Goal: Transaction & Acquisition: Purchase product/service

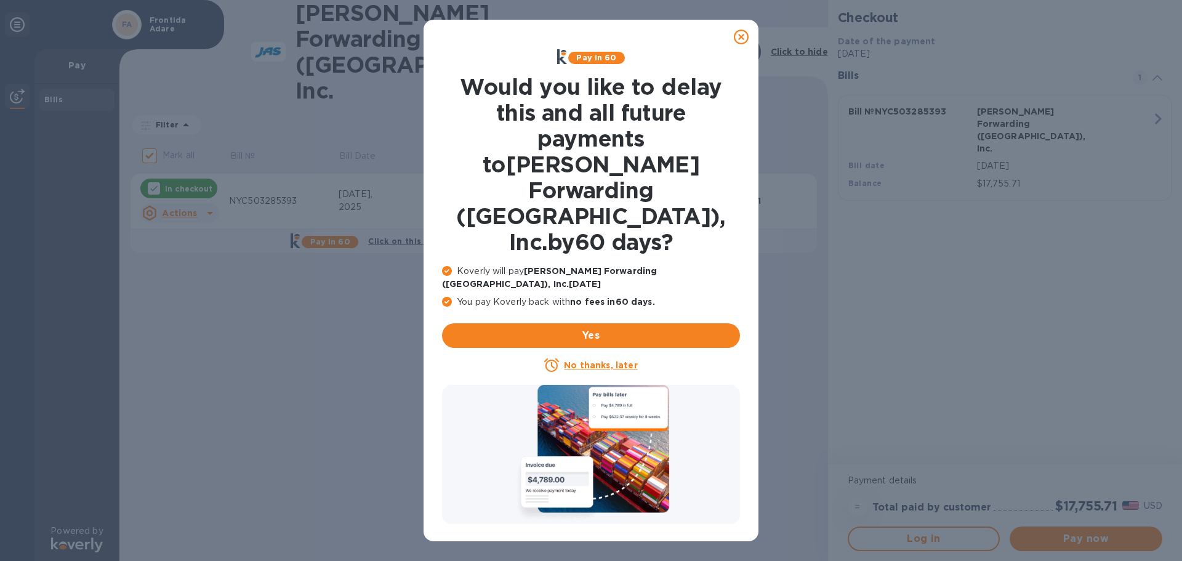
click at [743, 32] on icon at bounding box center [741, 37] width 15 height 15
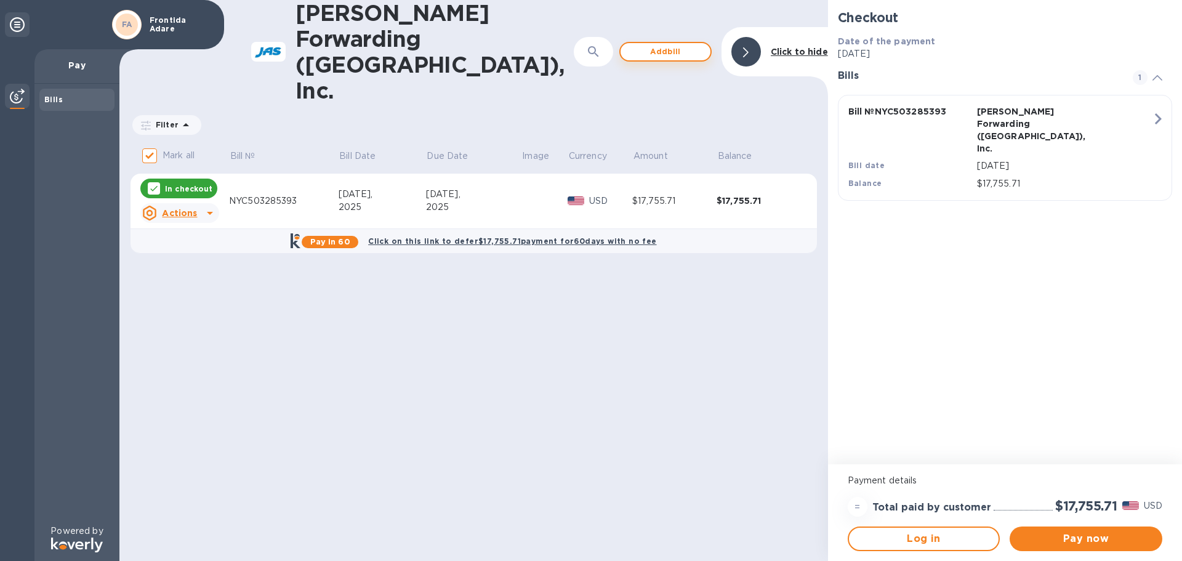
click at [664, 44] on span "Add bill" at bounding box center [666, 51] width 70 height 15
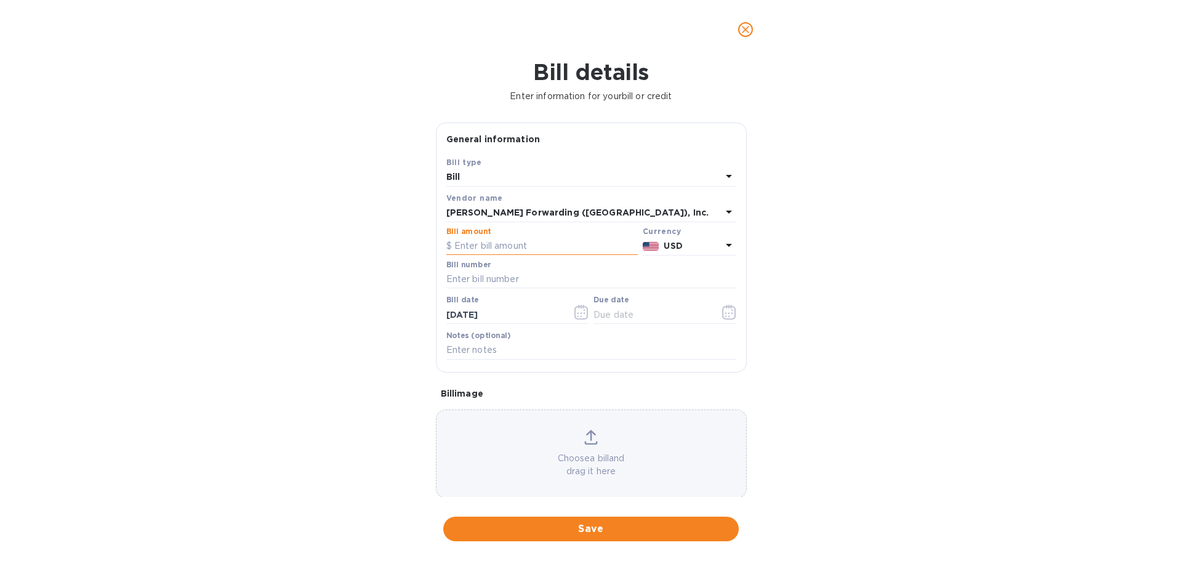
click at [477, 248] on input "text" at bounding box center [542, 246] width 192 height 18
type input "17,795.46"
click at [484, 275] on input "text" at bounding box center [591, 279] width 290 height 18
type input "NYC503232174"
drag, startPoint x: 507, startPoint y: 315, endPoint x: 421, endPoint y: 313, distance: 86.2
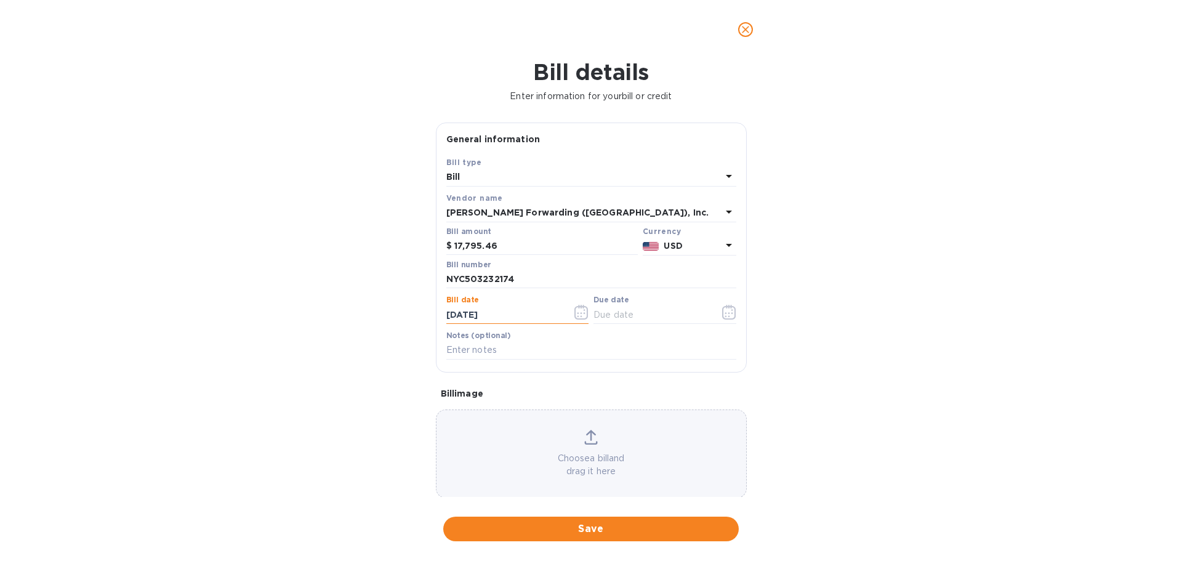
click at [418, 313] on div "Bill details Enter information for your bill or credit General information Save…" at bounding box center [591, 310] width 1182 height 502
type input "5_/__/____"
type input "[DATE]"
click at [589, 530] on span "Save" at bounding box center [591, 529] width 276 height 15
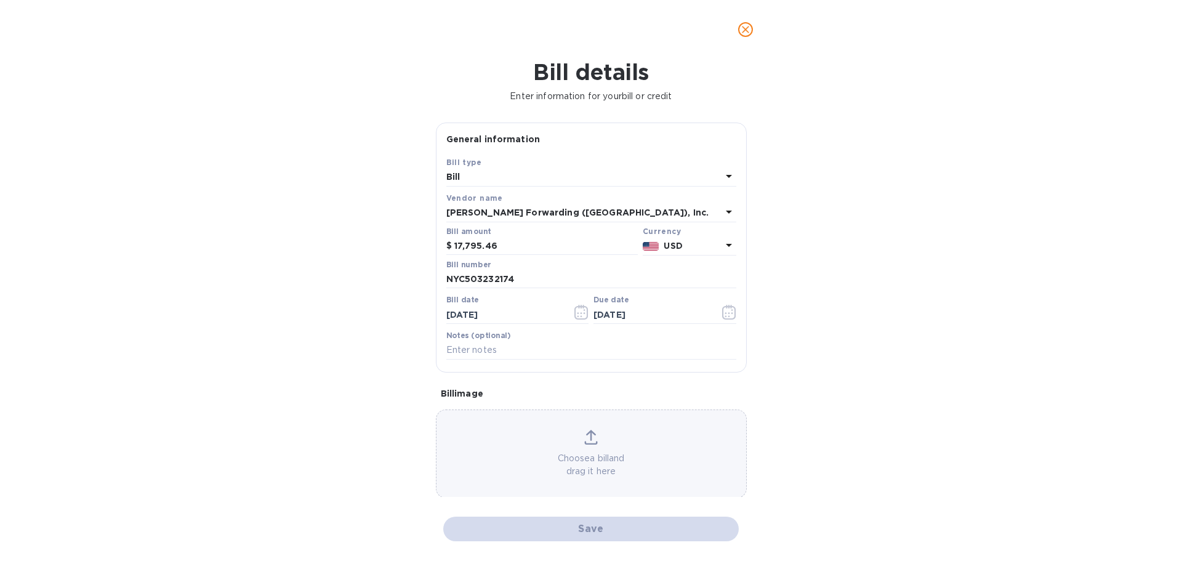
checkbox input "false"
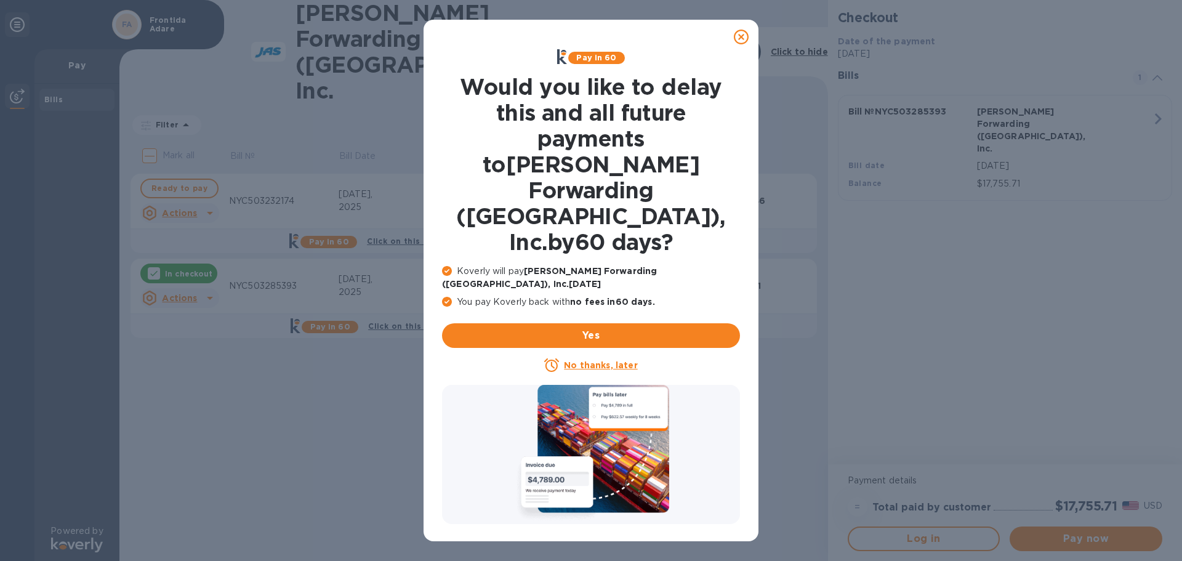
click at [743, 36] on icon at bounding box center [741, 37] width 15 height 15
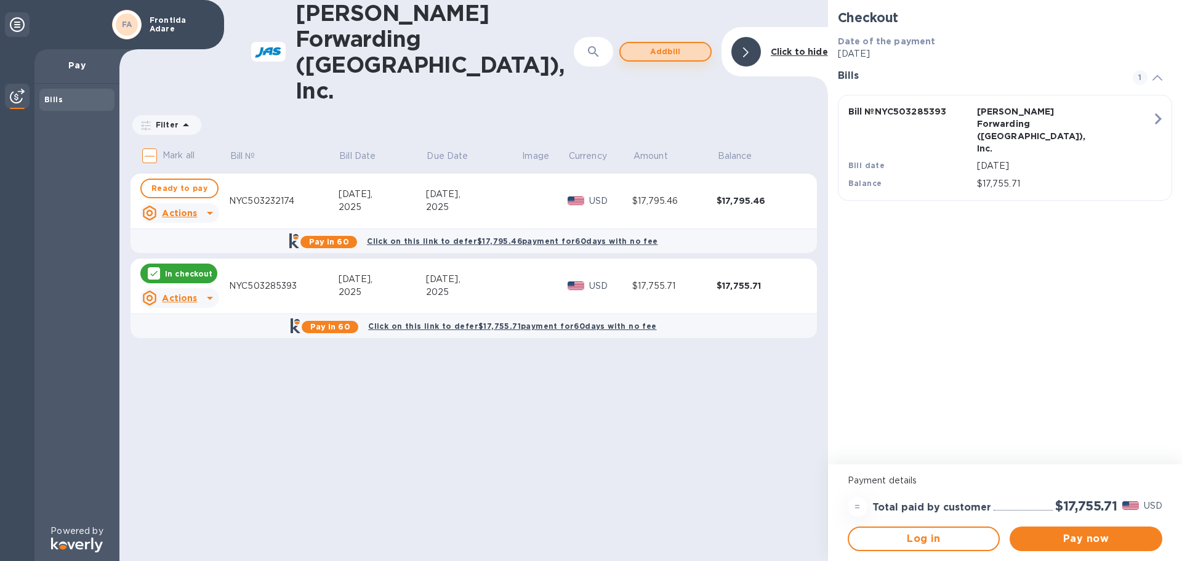
click at [677, 44] on span "Add bill" at bounding box center [666, 51] width 70 height 15
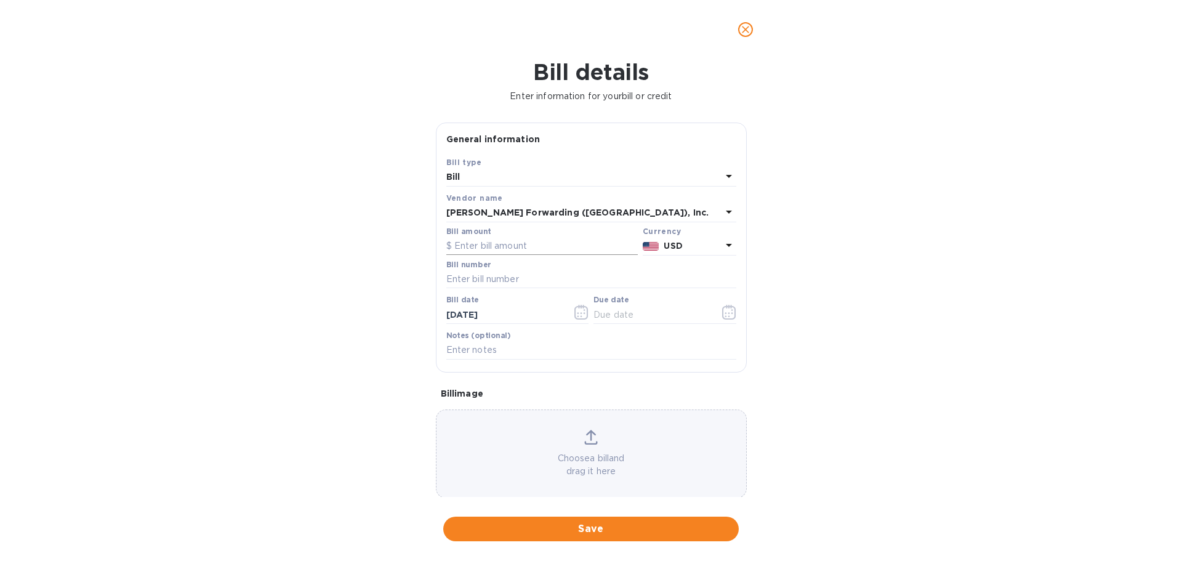
click at [479, 248] on input "text" at bounding box center [542, 246] width 192 height 18
type input "14,937.68"
click at [477, 274] on input "text" at bounding box center [591, 279] width 290 height 18
type input "NYC503260055"
drag, startPoint x: 423, startPoint y: 310, endPoint x: 402, endPoint y: 312, distance: 21.1
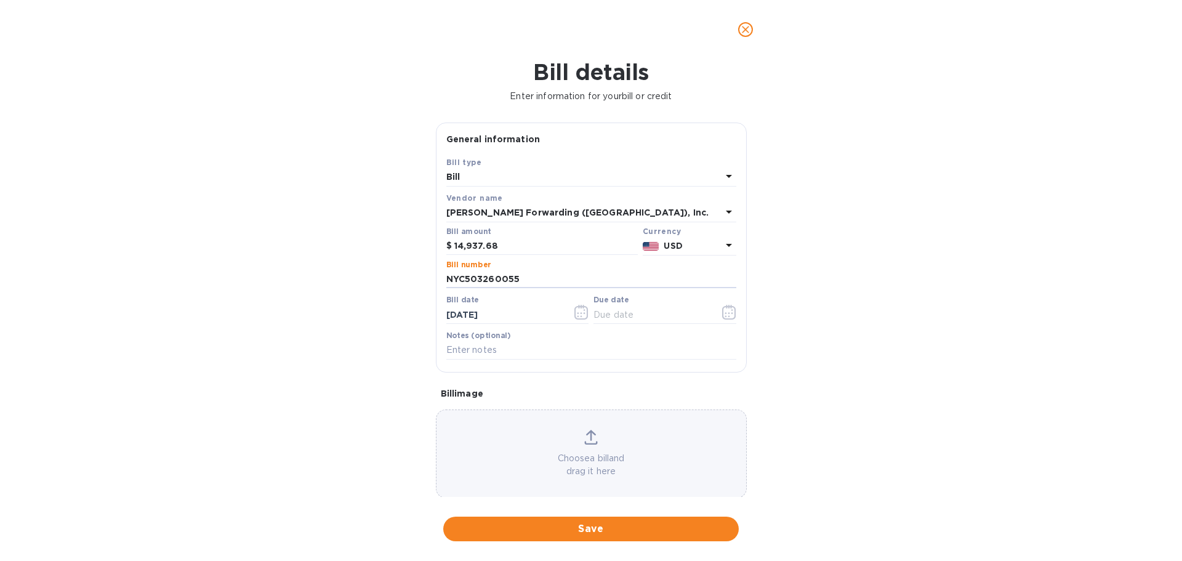
click at [394, 312] on div "Bill details Enter information for your bill or credit General information Save…" at bounding box center [591, 310] width 1182 height 502
type input "[DATE]"
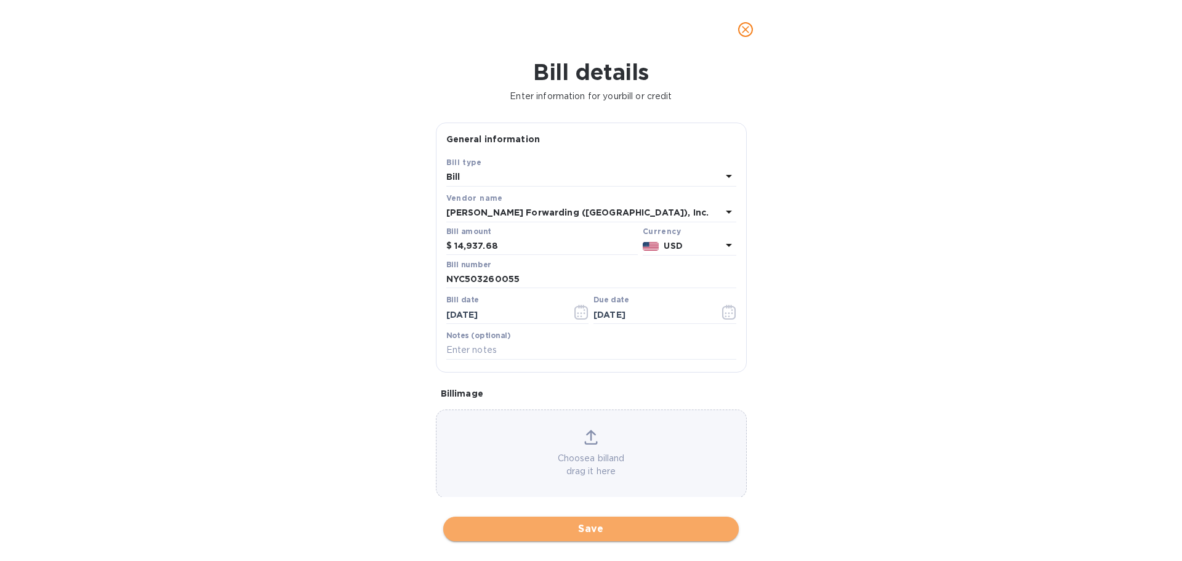
click at [578, 523] on span "Save" at bounding box center [591, 529] width 276 height 15
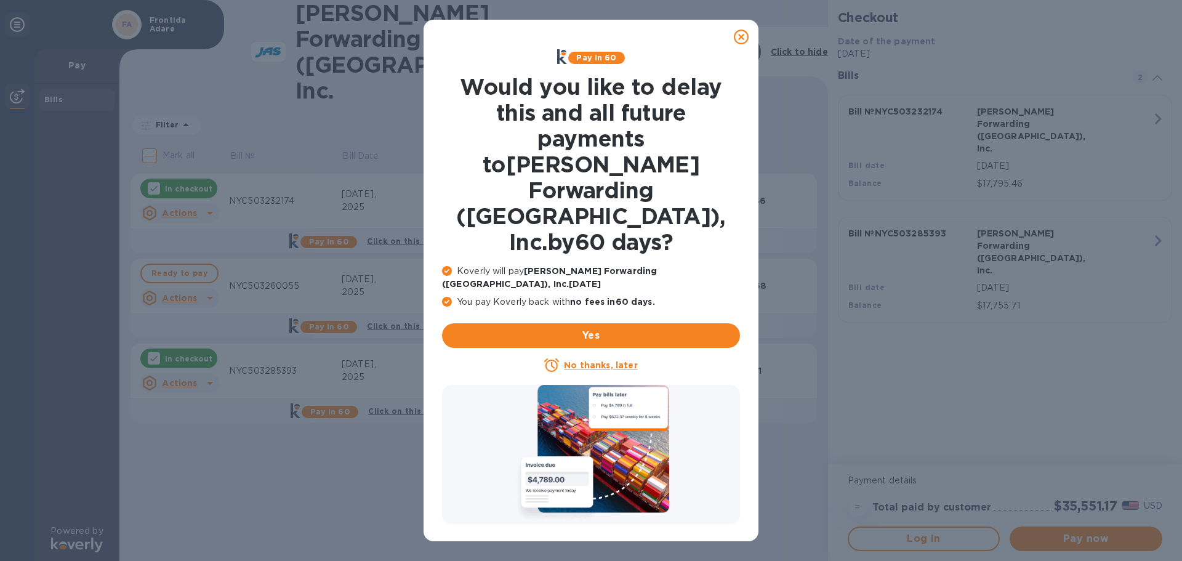
click at [745, 36] on icon at bounding box center [741, 37] width 15 height 15
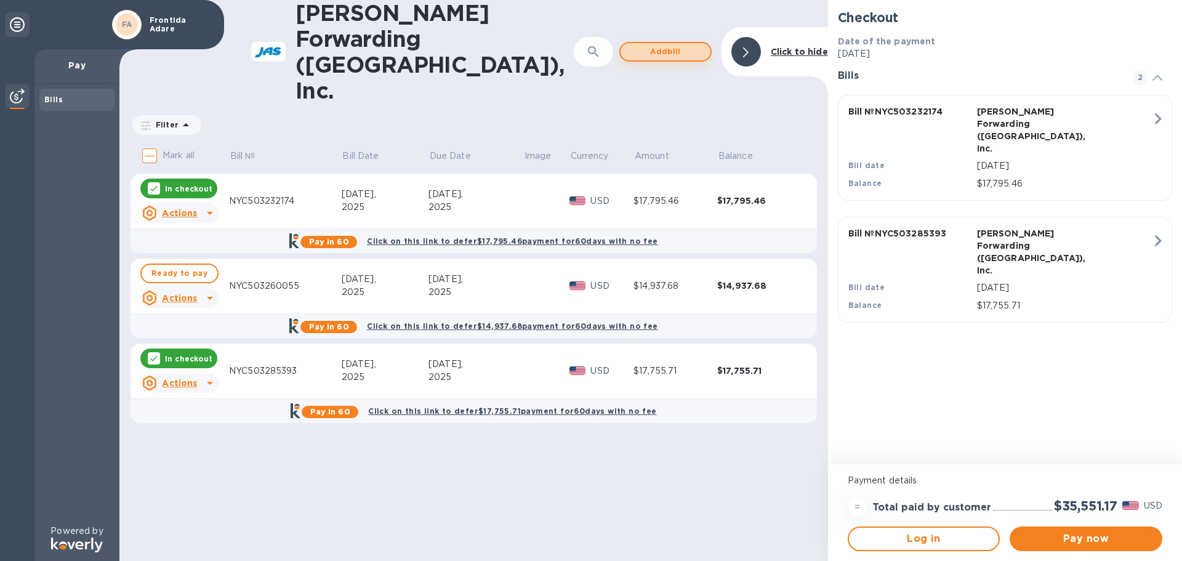
click at [680, 44] on span "Add bill" at bounding box center [666, 51] width 70 height 15
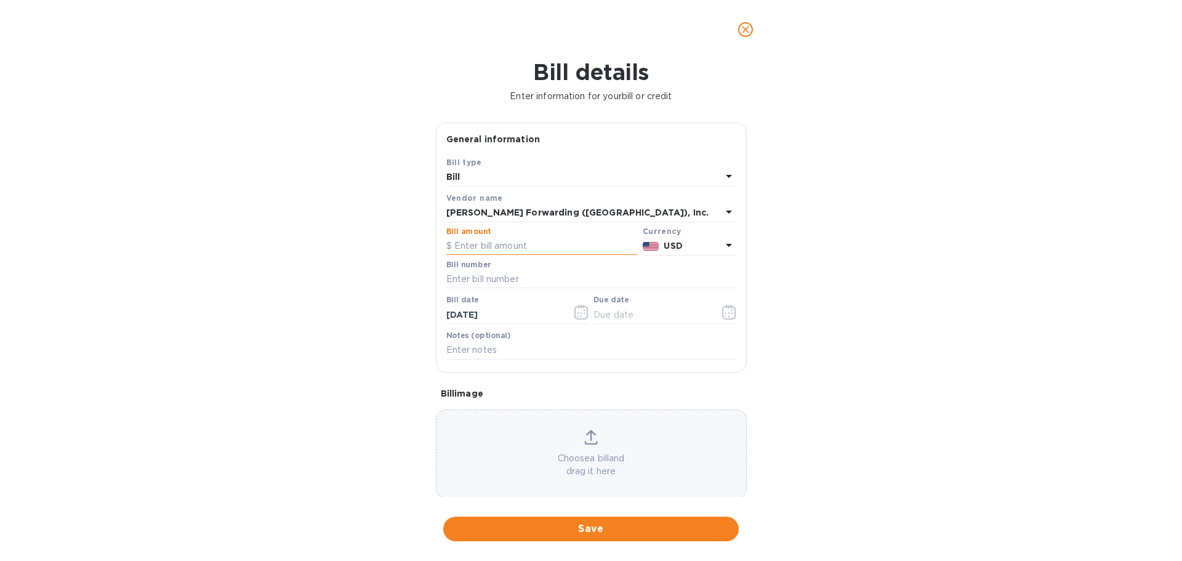
click at [488, 250] on input "text" at bounding box center [542, 246] width 192 height 18
type input "12,747.59"
click at [507, 281] on input "text" at bounding box center [591, 279] width 290 height 18
type input "NYC503293786"
drag, startPoint x: 498, startPoint y: 314, endPoint x: 262, endPoint y: 312, distance: 235.9
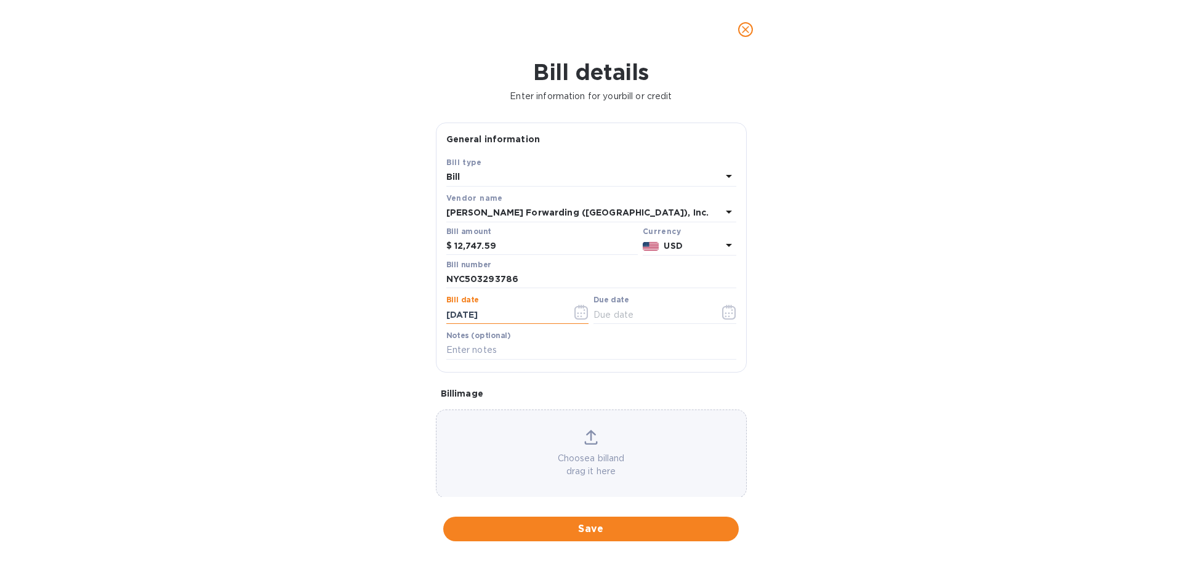
click at [262, 312] on div "Bill details Enter information for your bill or credit General information Save…" at bounding box center [591, 310] width 1182 height 502
type input "[DATE]"
type input "07/26/____"
click at [629, 314] on input "07/26/____" at bounding box center [652, 314] width 116 height 18
type input "[DATE]"
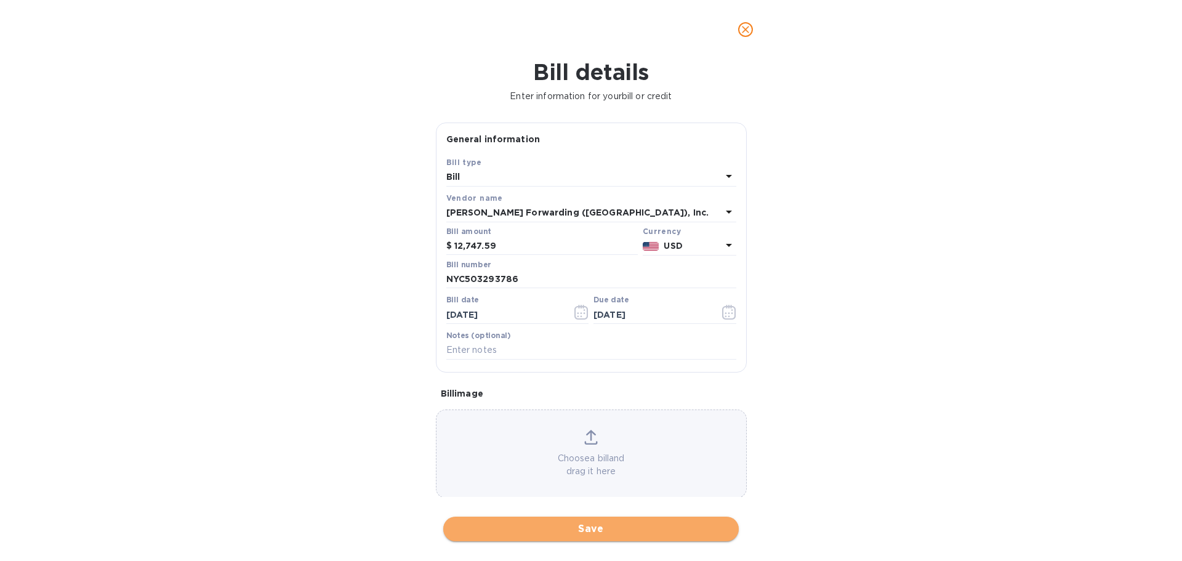
click at [591, 528] on span "Save" at bounding box center [591, 529] width 276 height 15
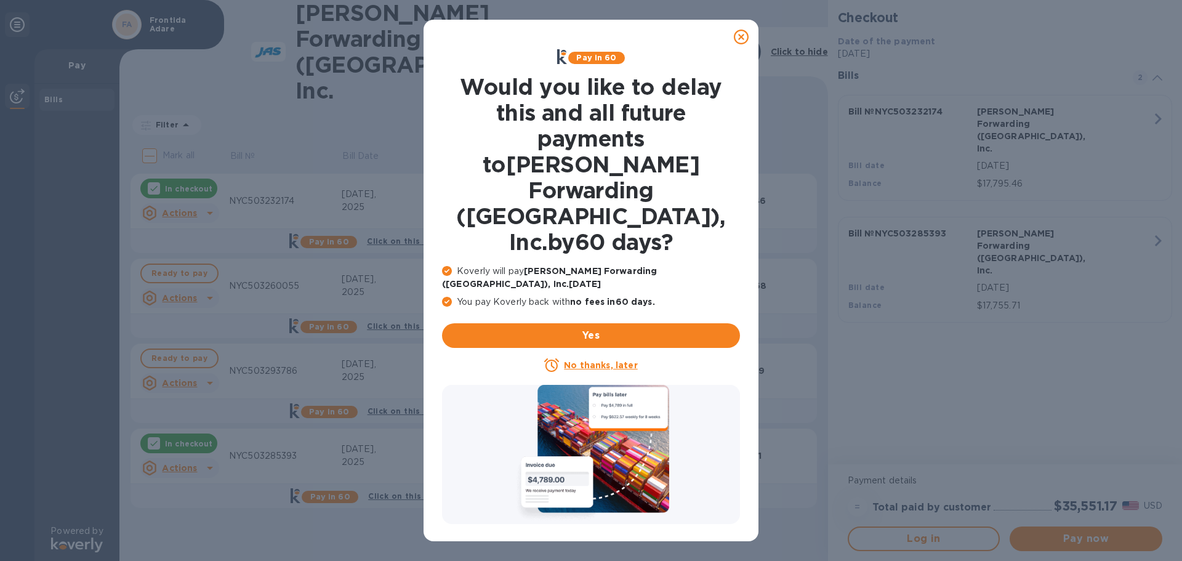
drag, startPoint x: 740, startPoint y: 34, endPoint x: 678, endPoint y: 67, distance: 70.0
click at [739, 34] on icon at bounding box center [741, 37] width 15 height 15
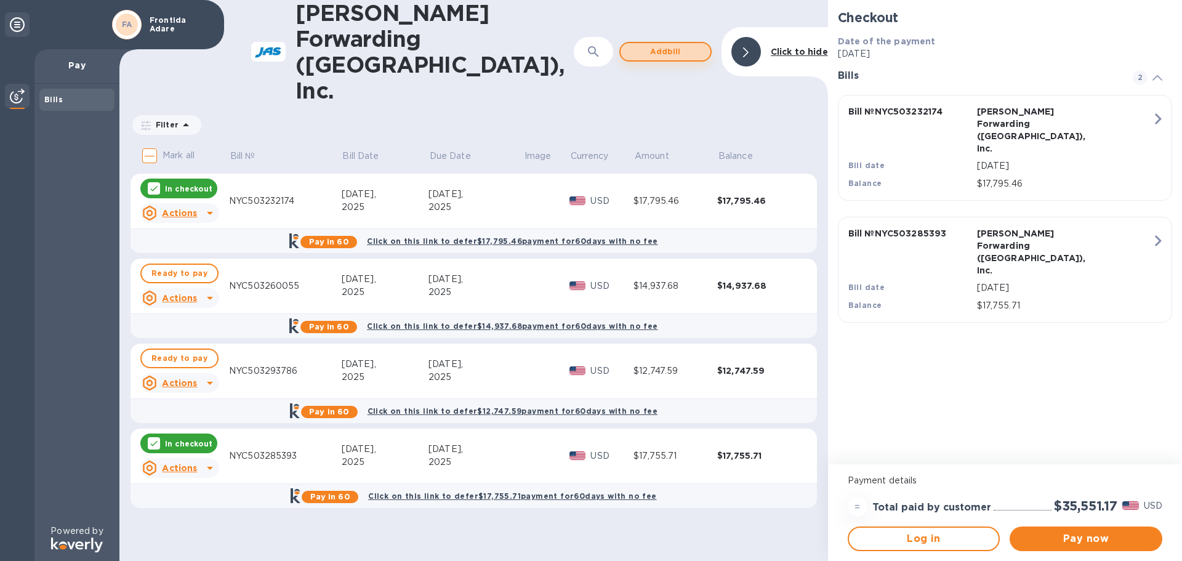
click at [666, 44] on span "Add bill" at bounding box center [666, 51] width 70 height 15
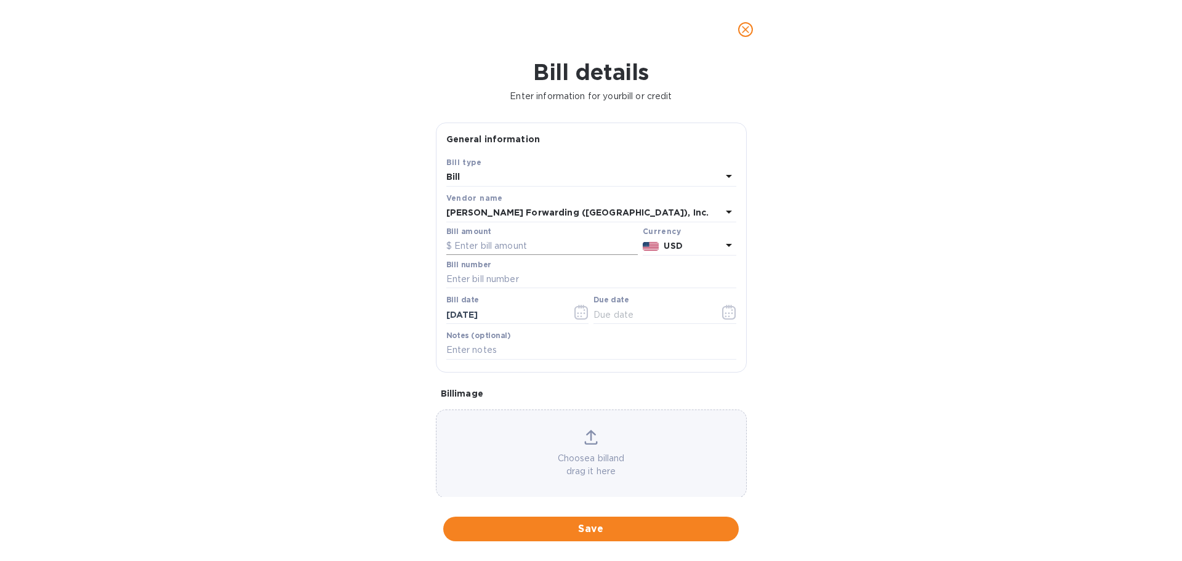
click at [484, 241] on input "text" at bounding box center [542, 246] width 192 height 18
type input "17,505.86"
type input "NYC503325209"
type input "[DATE]"
type input "08/22/____"
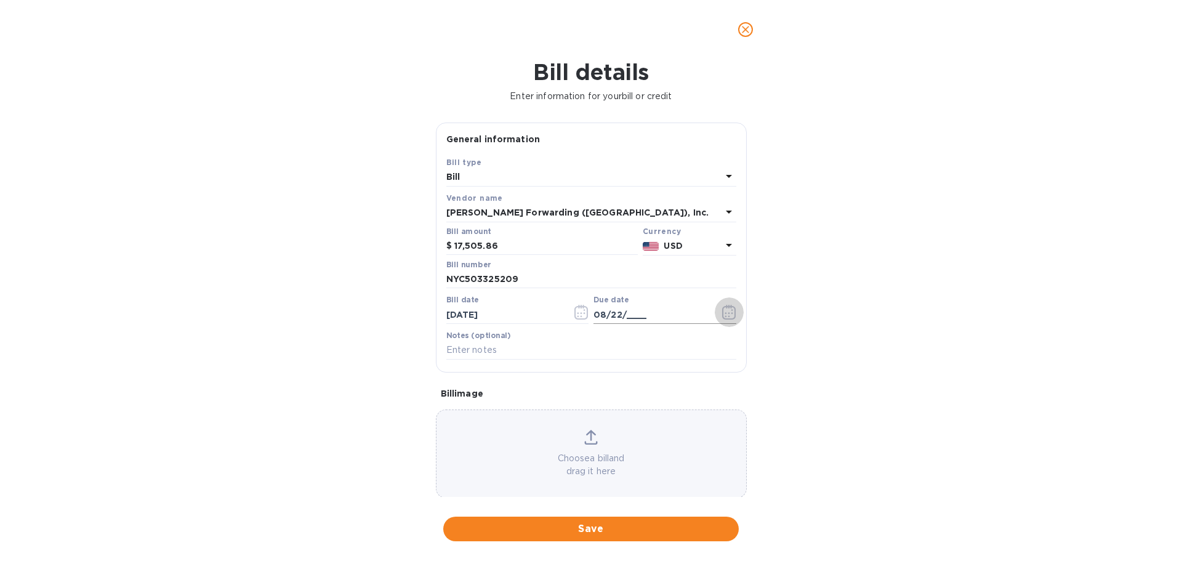
click at [633, 308] on input "08/22/____" at bounding box center [652, 314] width 116 height 18
type input "[DATE]"
click at [592, 523] on span "Save" at bounding box center [591, 529] width 276 height 15
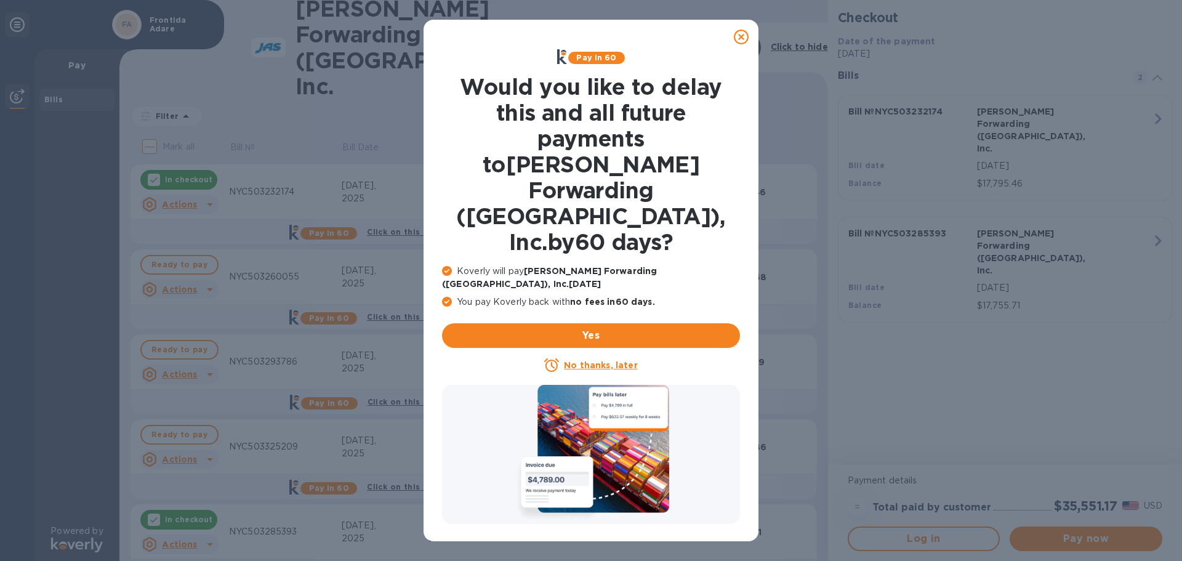
click at [742, 33] on icon at bounding box center [741, 37] width 15 height 15
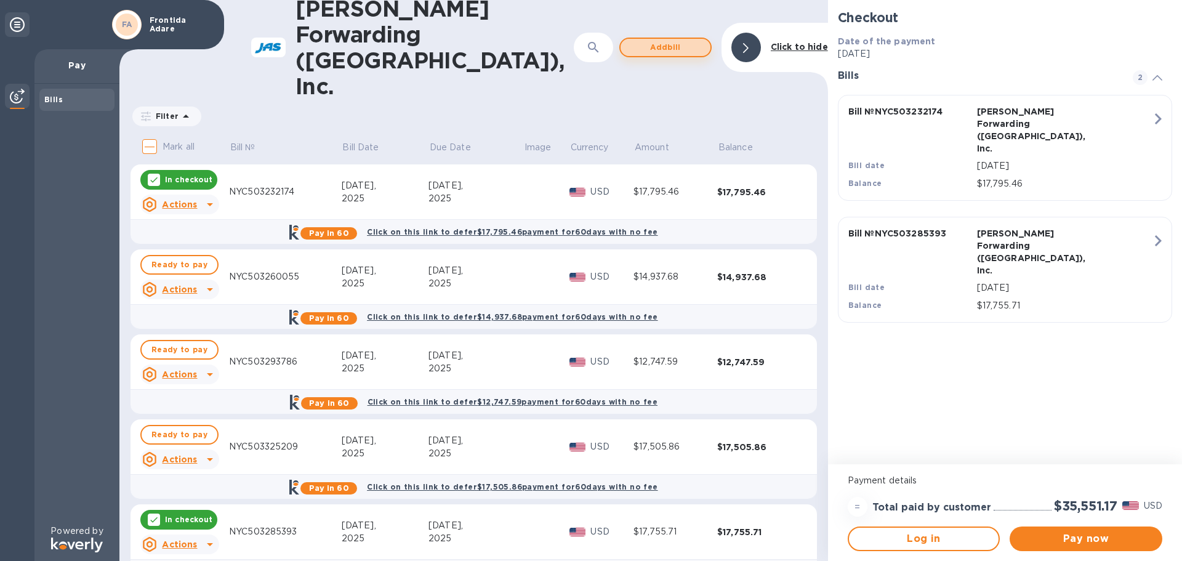
click at [681, 40] on span "Add bill" at bounding box center [666, 47] width 70 height 15
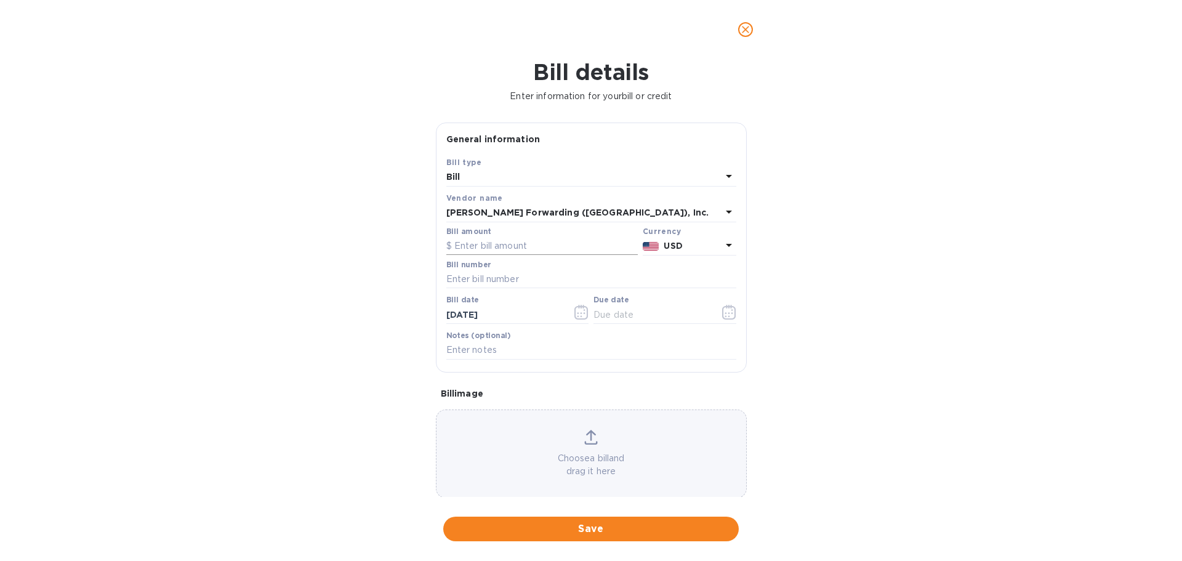
click at [471, 249] on input "text" at bounding box center [542, 246] width 192 height 18
type input "15,022.83"
click at [491, 276] on input "text" at bounding box center [591, 279] width 290 height 18
type input "NYC50337558"
type input "[DATE]"
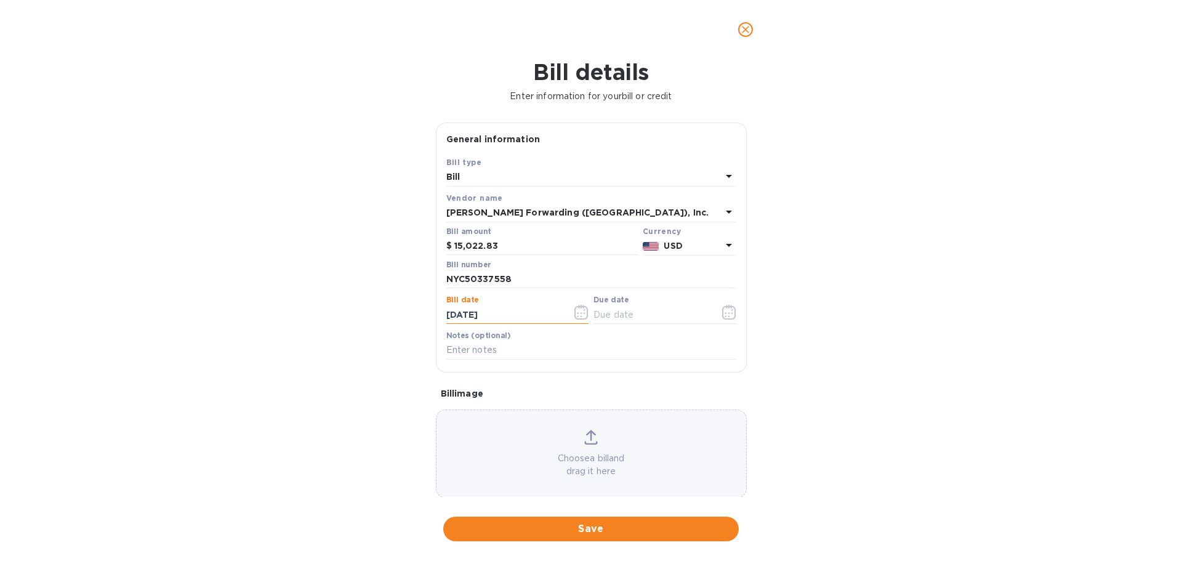
click at [458, 309] on input "[DATE]" at bounding box center [504, 314] width 116 height 18
type input "[DATE]"
type input "09/20/____"
click at [626, 314] on input "09/20/____" at bounding box center [652, 314] width 116 height 18
type input "[DATE]"
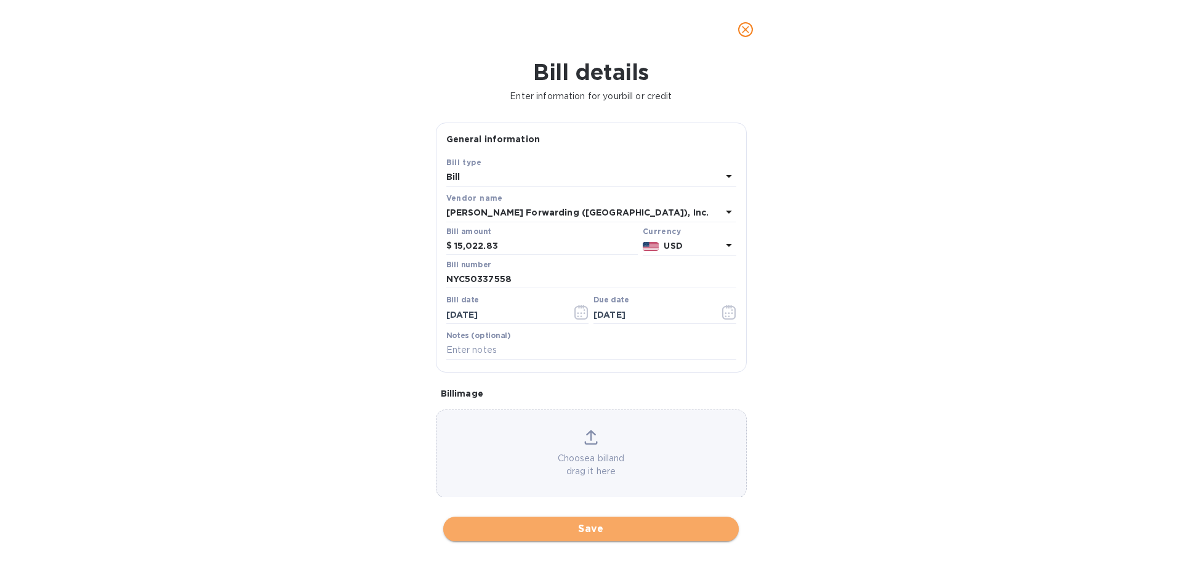
click at [613, 531] on span "Save" at bounding box center [591, 529] width 276 height 15
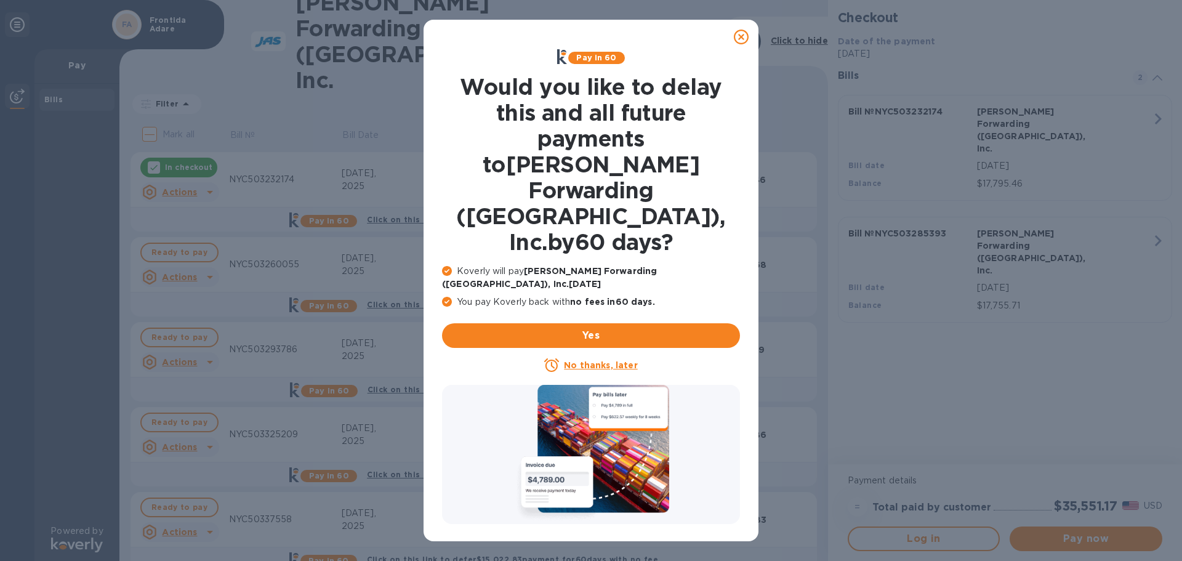
click at [740, 34] on icon at bounding box center [741, 37] width 15 height 15
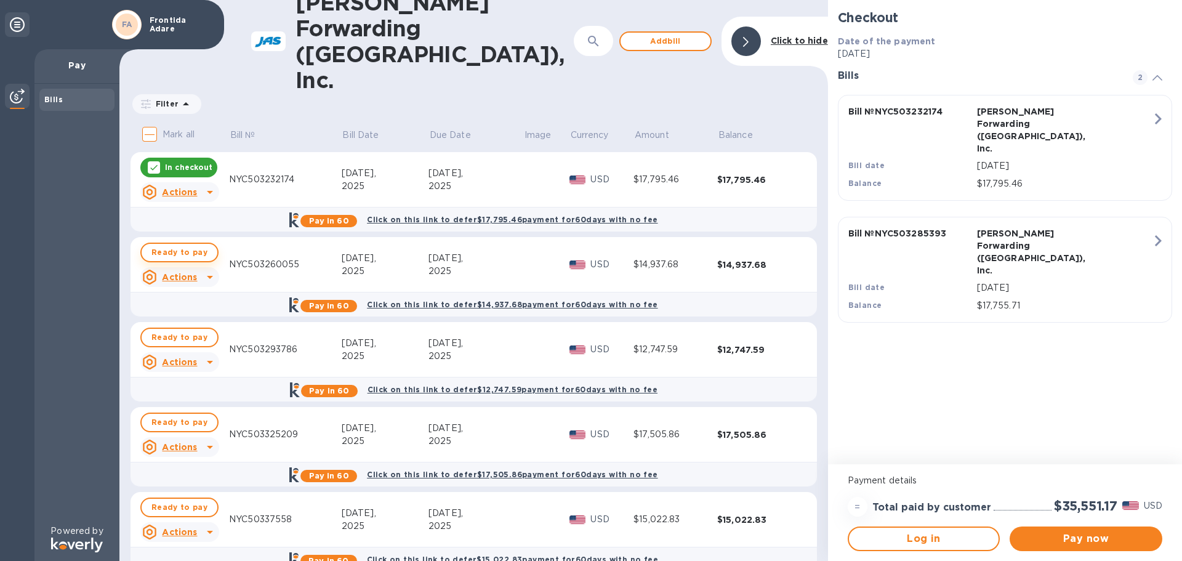
click at [176, 245] on span "Ready to pay" at bounding box center [179, 252] width 56 height 15
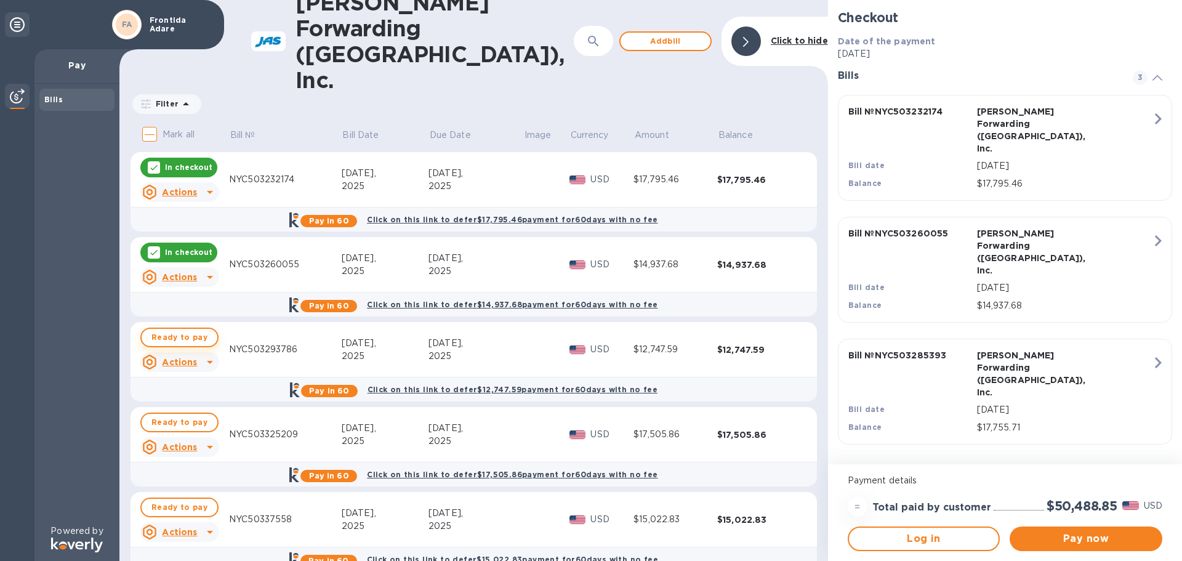
click at [169, 330] on span "Ready to pay" at bounding box center [179, 337] width 56 height 15
click at [177, 415] on span "Ready to pay" at bounding box center [179, 422] width 56 height 15
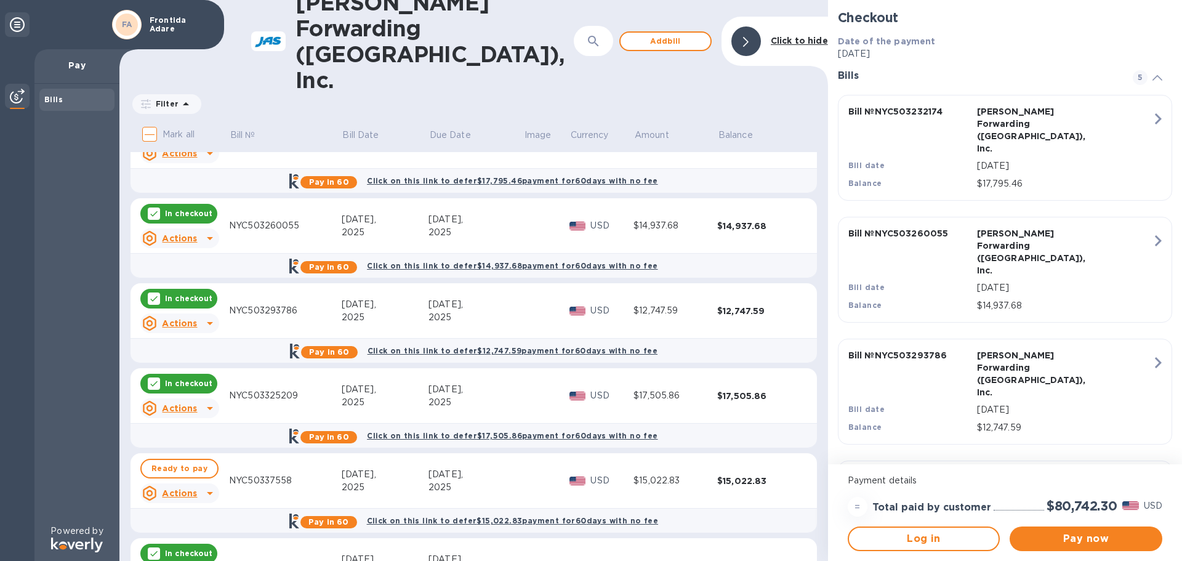
scroll to position [79, 0]
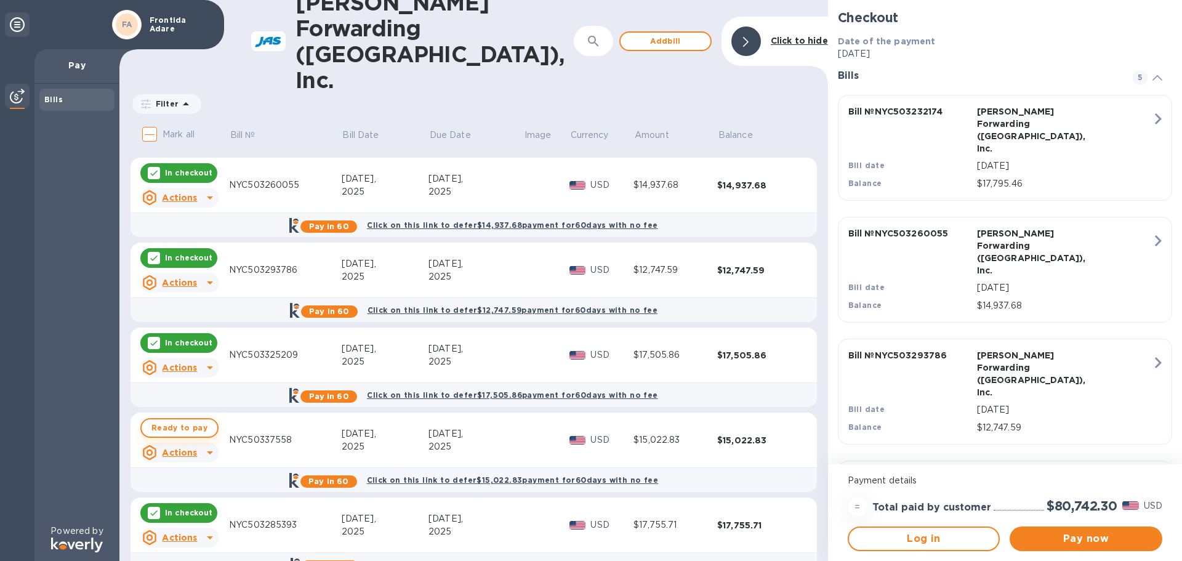
click at [188, 421] on span "Ready to pay" at bounding box center [179, 428] width 56 height 15
checkbox input "true"
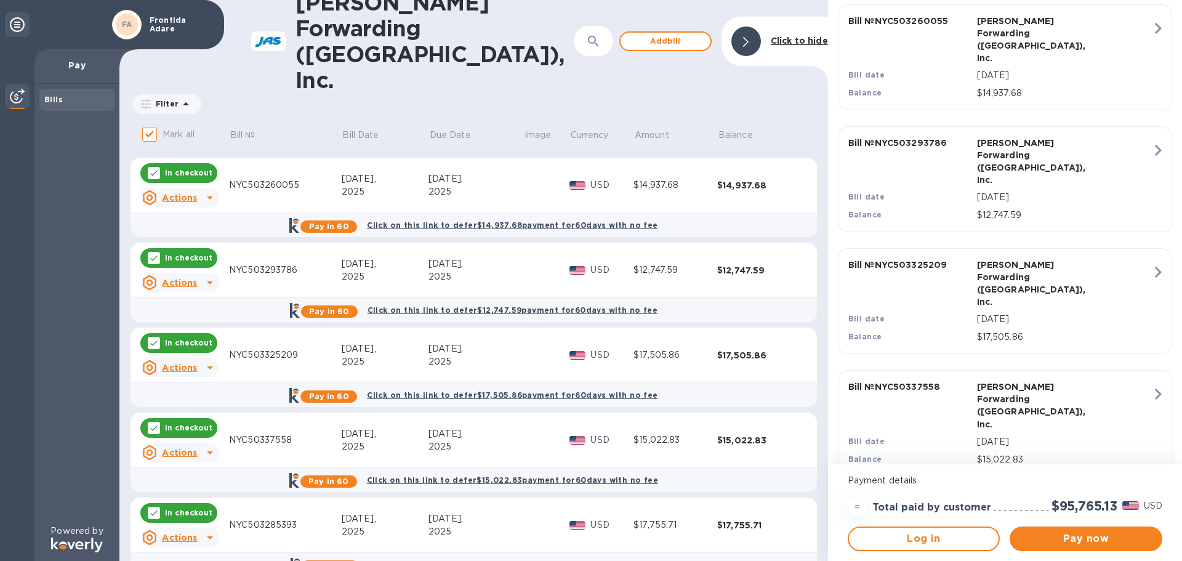
scroll to position [214, 0]
click at [1060, 535] on span "Pay now" at bounding box center [1086, 538] width 133 height 15
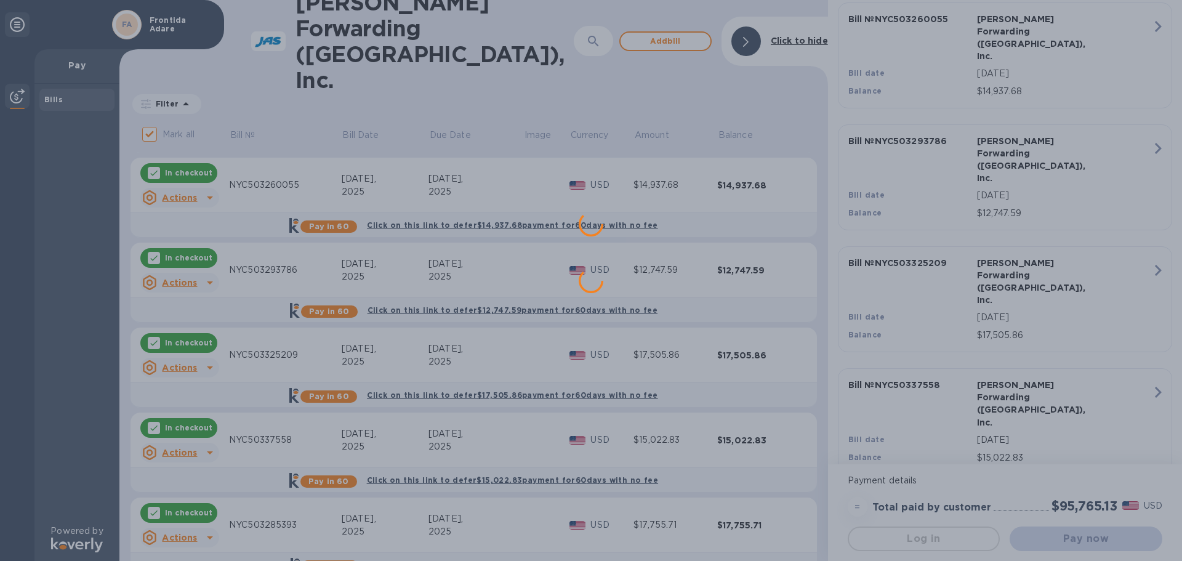
scroll to position [0, 0]
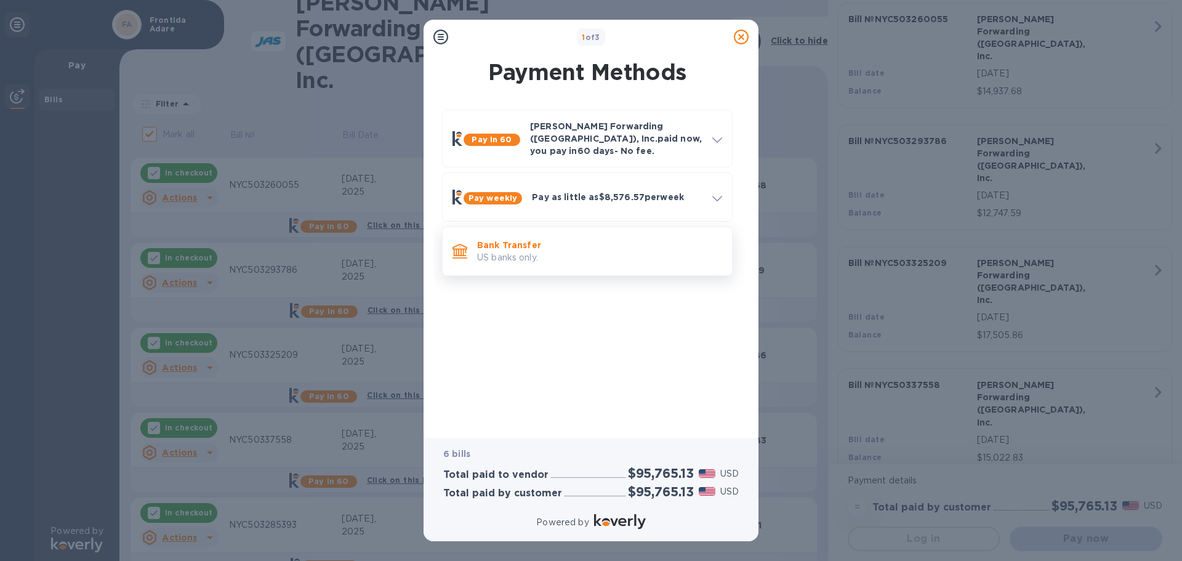
click at [507, 251] on p "US banks only." at bounding box center [599, 257] width 245 height 13
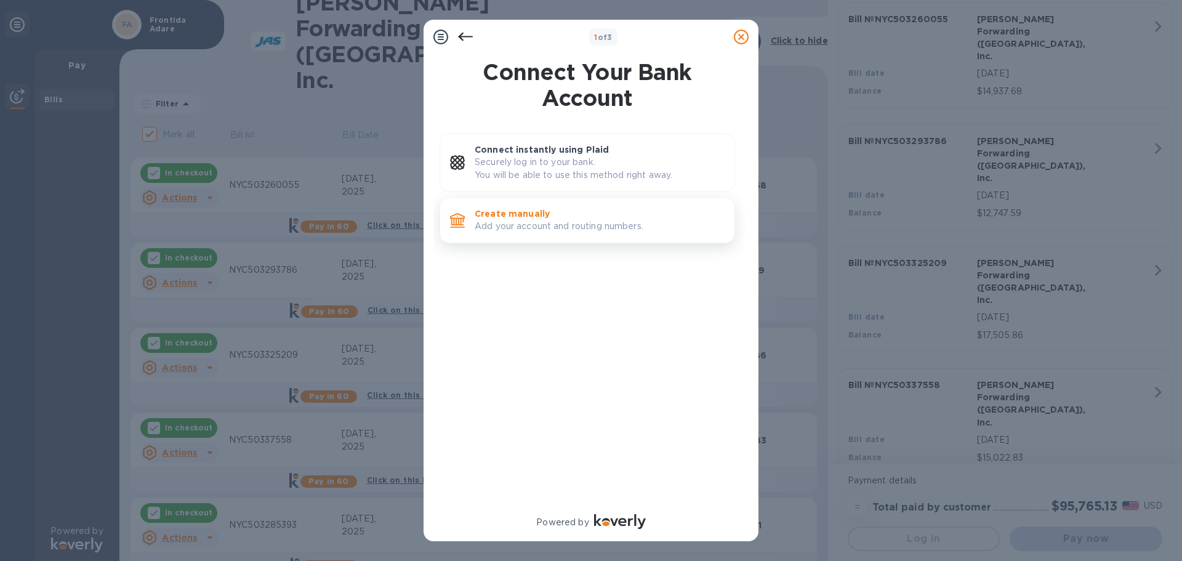
click at [530, 222] on p "Add your account and routing numbers." at bounding box center [600, 226] width 250 height 13
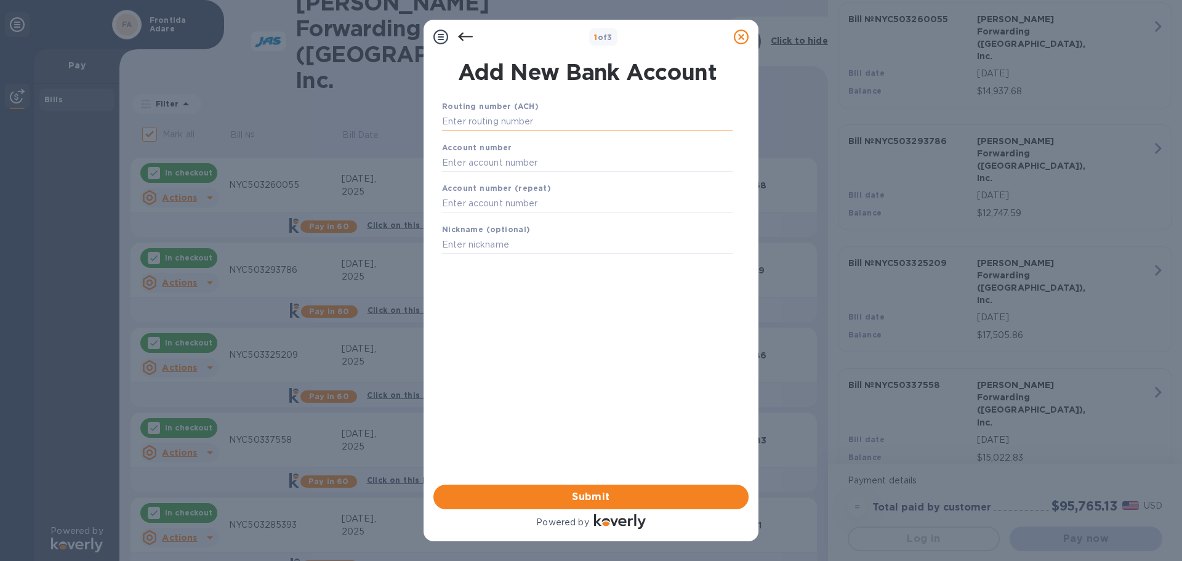
click at [472, 118] on input "text" at bounding box center [587, 122] width 291 height 18
type input "031000053"
click at [542, 179] on input "text" at bounding box center [587, 178] width 291 height 18
type input "8611919071"
click at [462, 212] on input "text" at bounding box center [587, 219] width 291 height 18
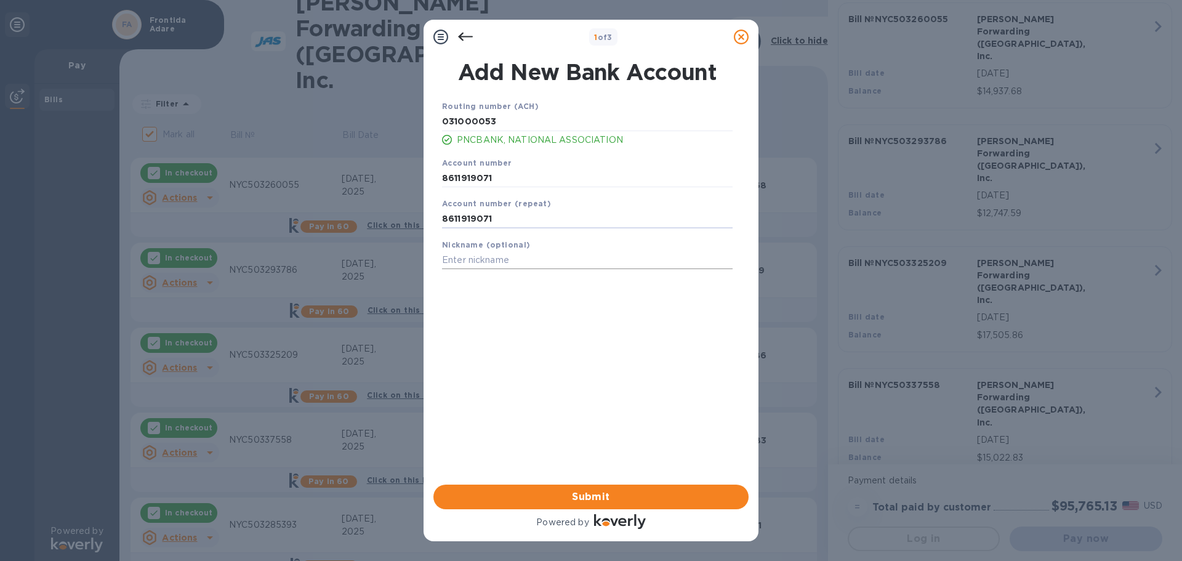
type input "8611919071"
click at [478, 262] on input "text" at bounding box center [587, 260] width 291 height 18
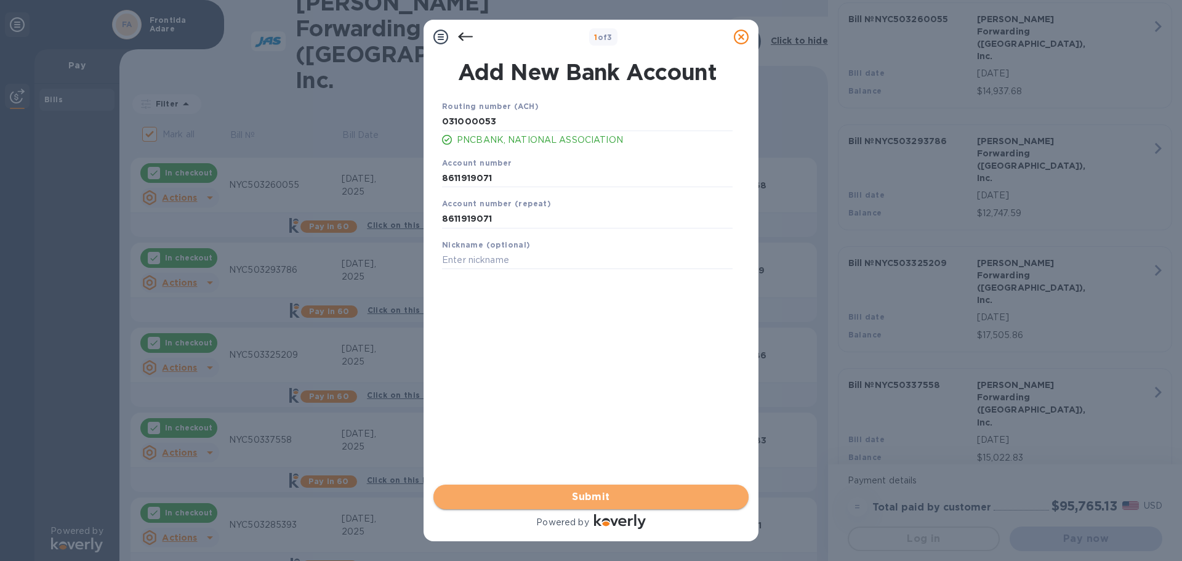
click at [578, 494] on span "Submit" at bounding box center [591, 497] width 296 height 15
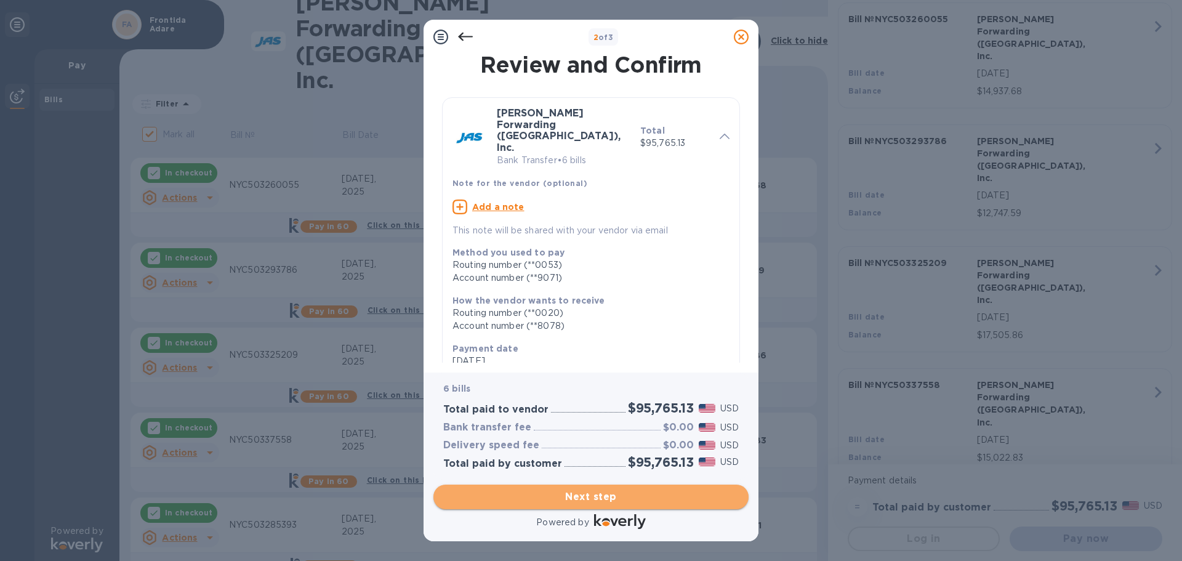
click at [598, 498] on span "Next step" at bounding box center [591, 497] width 296 height 15
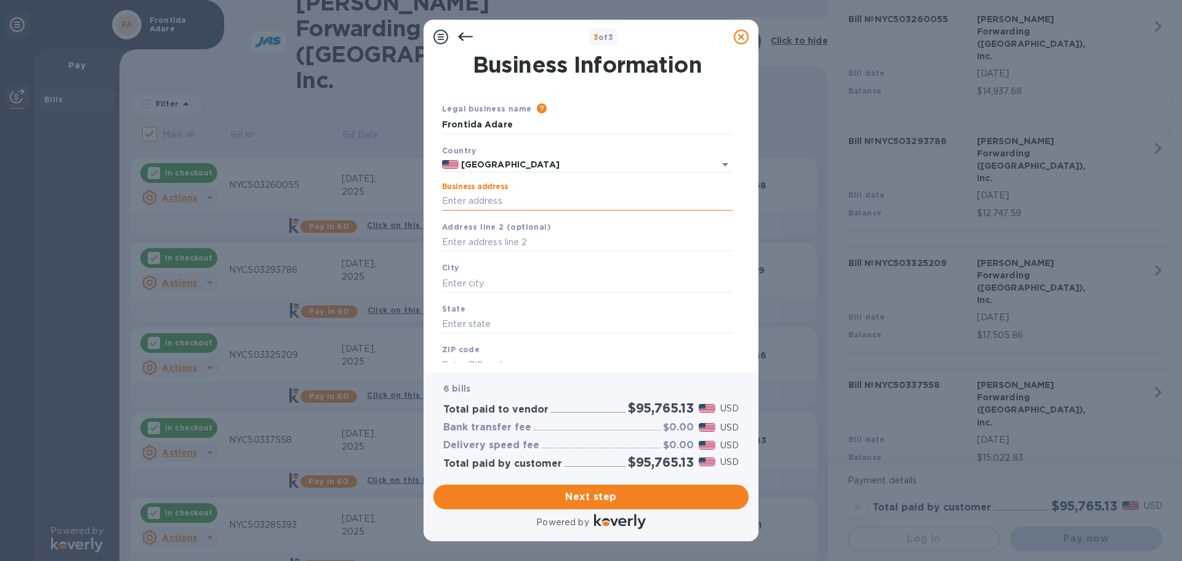
click at [491, 198] on input "Business address" at bounding box center [587, 201] width 291 height 18
type input "[STREET_ADDRESS][PERSON_NAME]"
click at [467, 280] on input "text" at bounding box center [587, 283] width 291 height 18
type input "[GEOGRAPHIC_DATA]"
type input "PA"
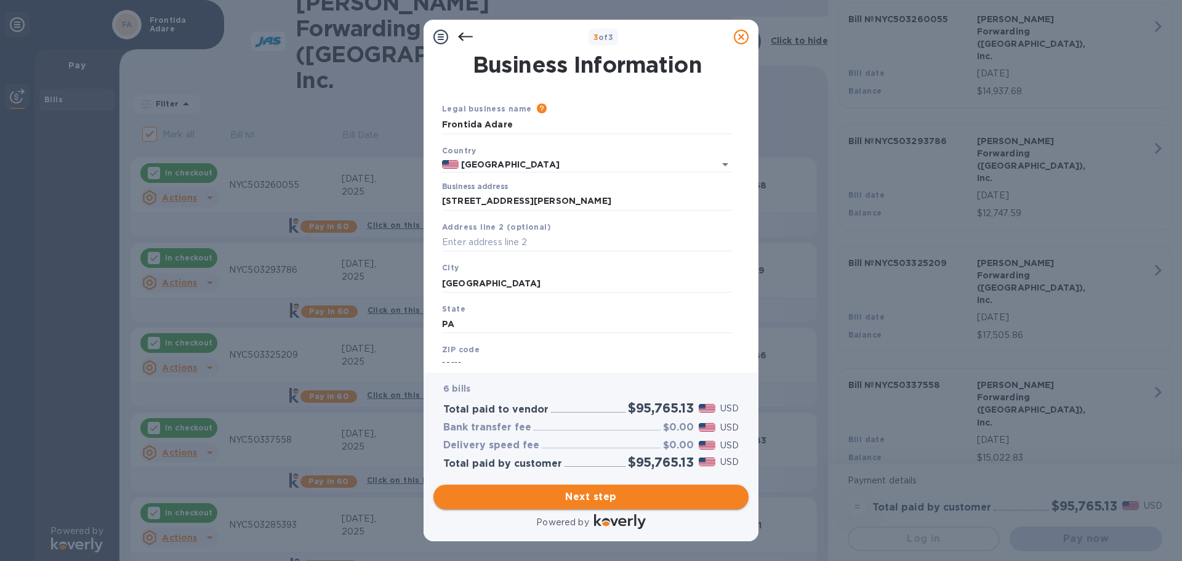
type input "19111"
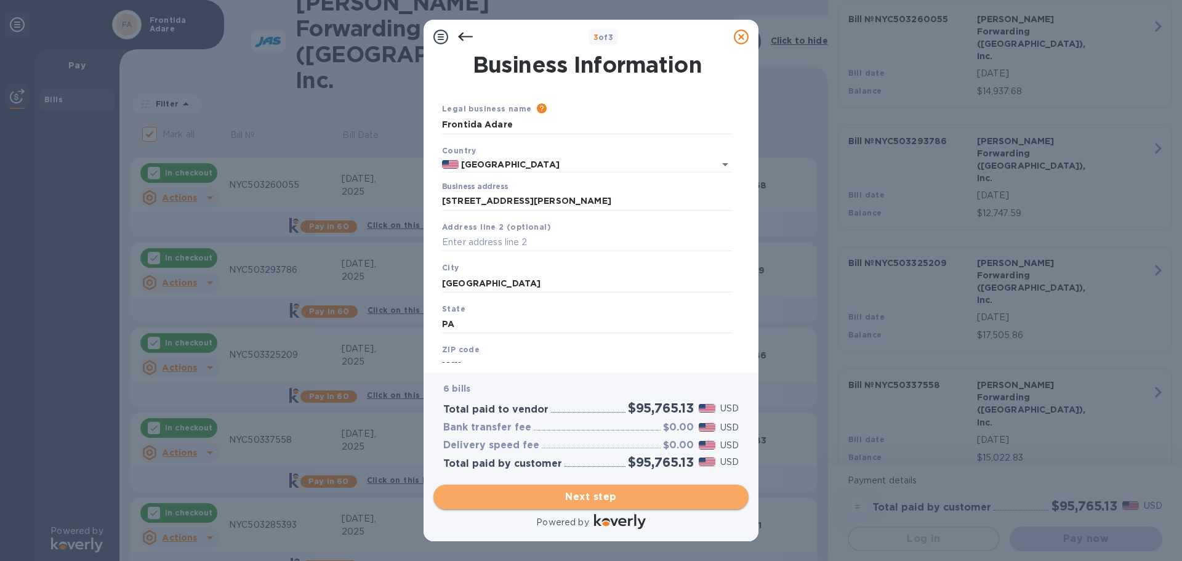
click at [576, 491] on span "Next step" at bounding box center [591, 497] width 296 height 15
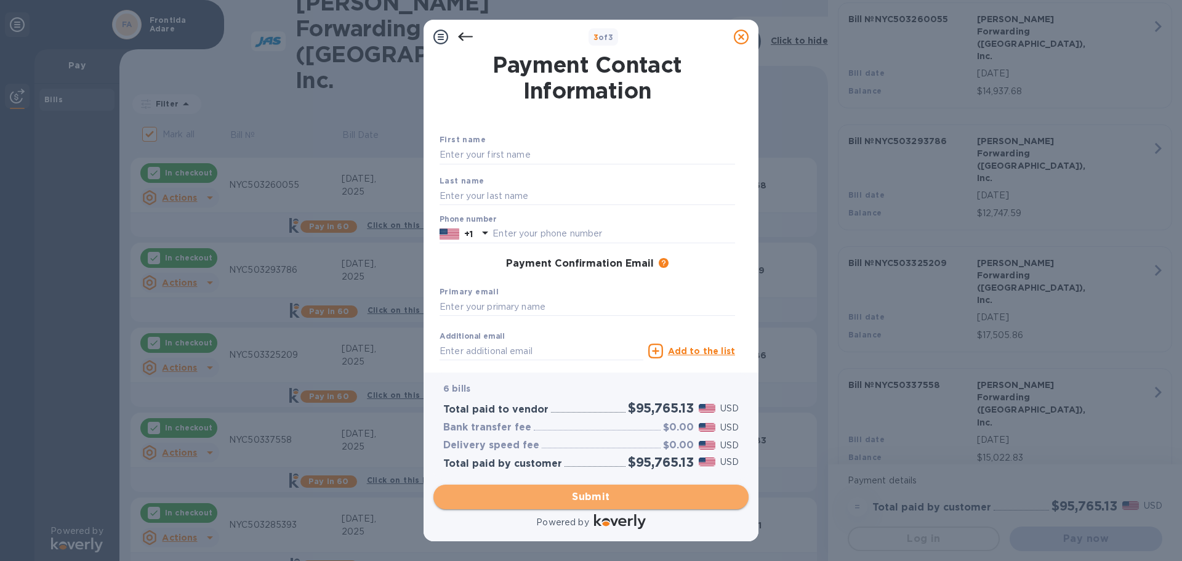
click at [606, 491] on span "Submit" at bounding box center [591, 497] width 296 height 15
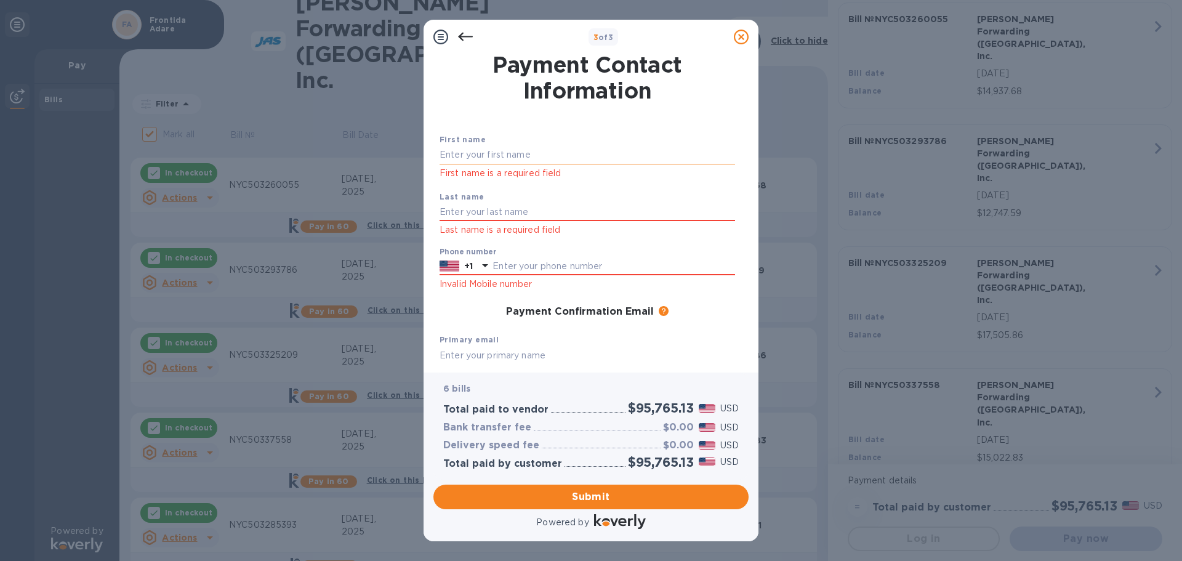
click at [452, 152] on input "text" at bounding box center [588, 155] width 296 height 18
type input "[PERSON_NAME]"
type input "2158071025"
type input "[PERSON_NAME][EMAIL_ADDRESS][PERSON_NAME][DOMAIN_NAME]"
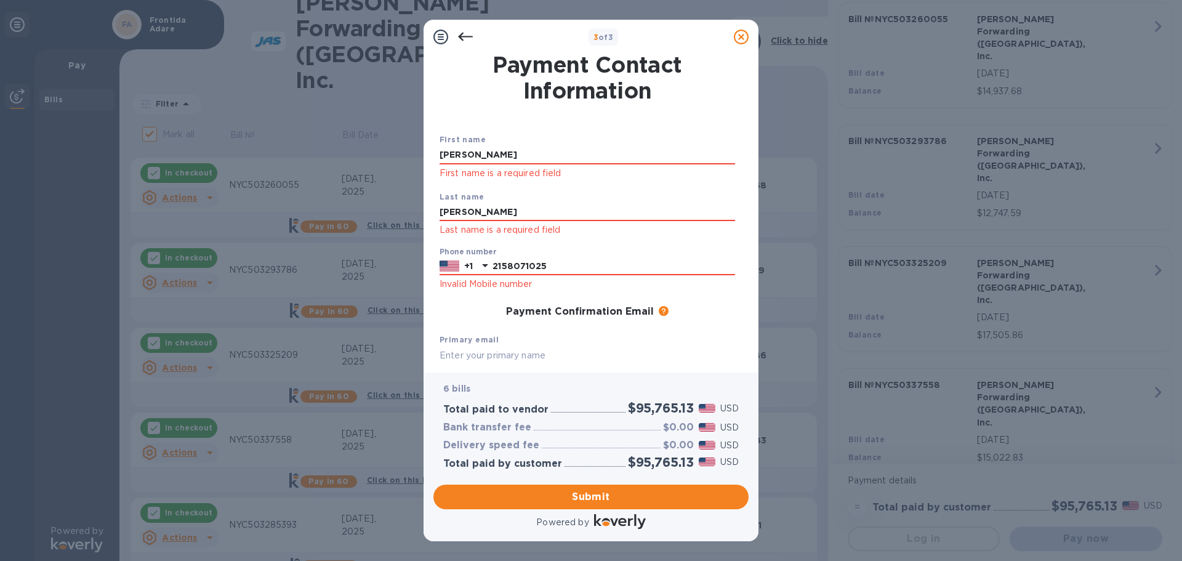
click at [458, 352] on input "text" at bounding box center [588, 355] width 296 height 18
click at [581, 498] on span "Submit" at bounding box center [591, 497] width 296 height 15
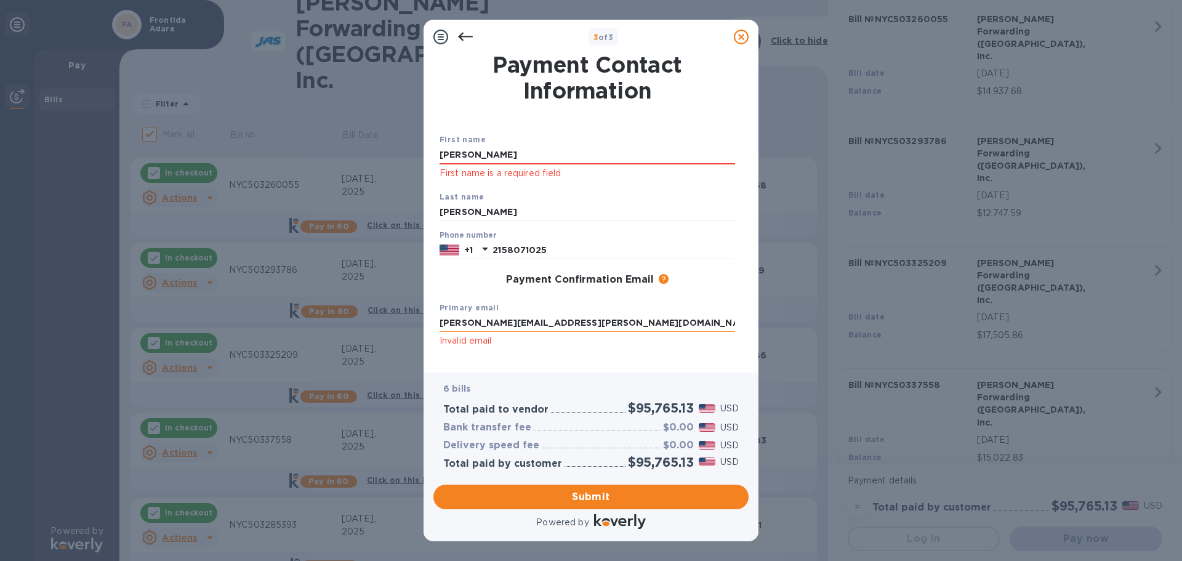
click at [567, 324] on input "[PERSON_NAME][EMAIL_ADDRESS][PERSON_NAME][DOMAIN_NAME]" at bounding box center [588, 323] width 296 height 18
type input "[PERSON_NAME][EMAIL_ADDRESS][PERSON_NAME][DOMAIN_NAME]"
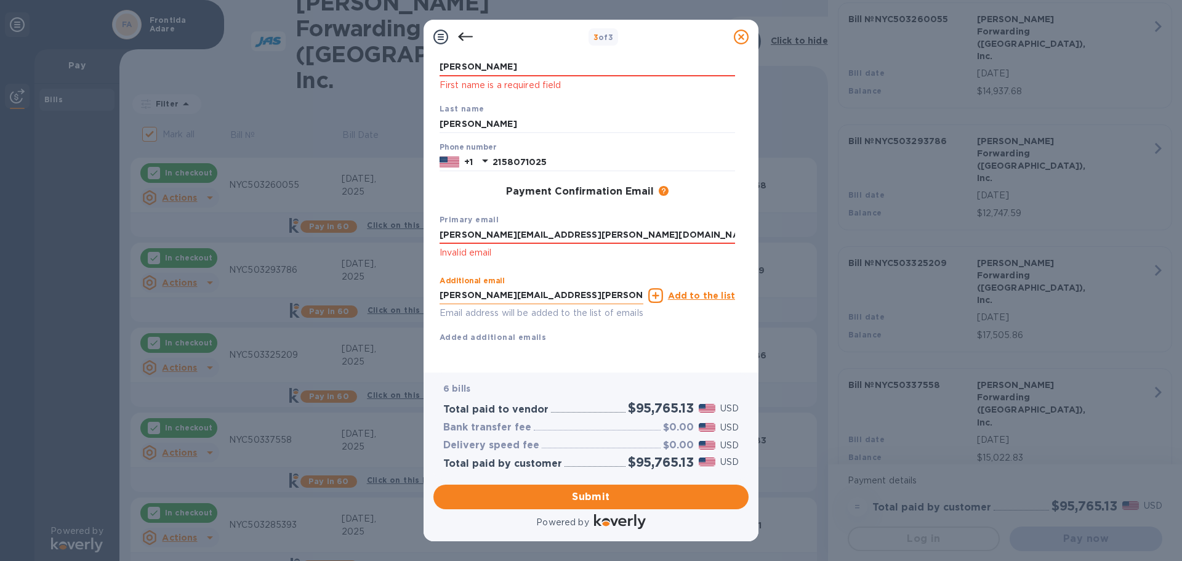
click at [570, 286] on input "[PERSON_NAME][EMAIL_ADDRESS][PERSON_NAME][DOMAIN_NAME]" at bounding box center [542, 295] width 204 height 18
type input "D"
click at [562, 226] on input "[PERSON_NAME][EMAIL_ADDRESS][PERSON_NAME][DOMAIN_NAME]" at bounding box center [588, 235] width 296 height 18
click at [574, 226] on input "[PERSON_NAME][EMAIL_ADDRESS][PERSON_NAME][DOMAIN_NAME]" at bounding box center [588, 235] width 296 height 18
click at [563, 226] on input "[PERSON_NAME][EMAIL_ADDRESS][PERSON_NAME][DOMAIN_NAME]" at bounding box center [588, 235] width 296 height 18
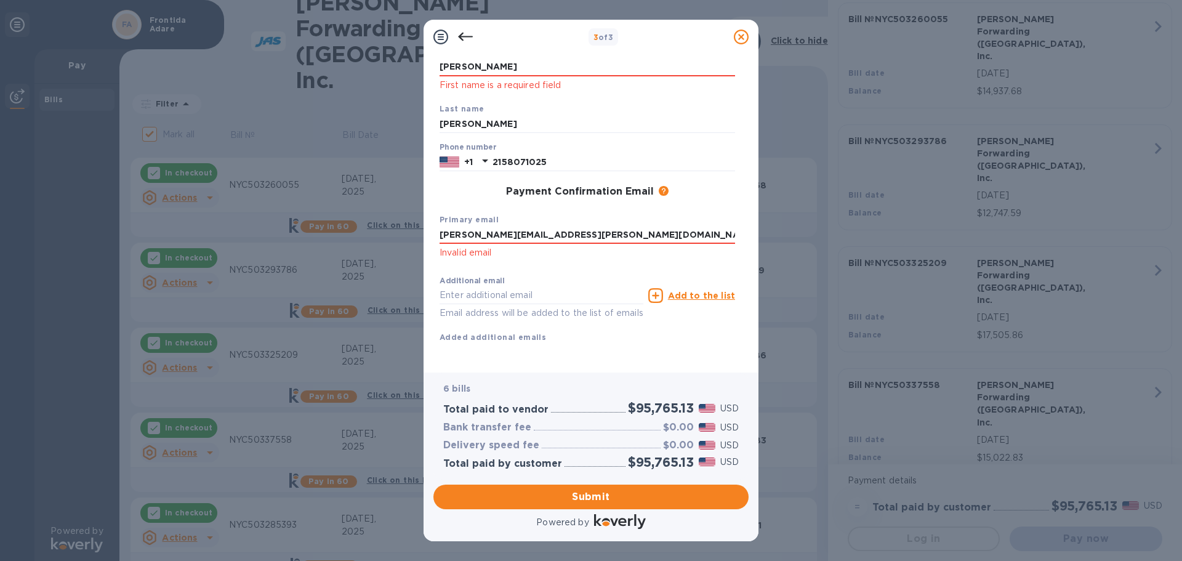
drag, startPoint x: 571, startPoint y: 217, endPoint x: 363, endPoint y: 223, distance: 208.2
click at [363, 223] on div "3 of 3 Payment Contact Information First name [PERSON_NAME] First name is a req…" at bounding box center [591, 280] width 1182 height 561
type input "[PERSON_NAME][EMAIL_ADDRESS][PERSON_NAME][DOMAIN_NAME]"
click at [451, 286] on input "text" at bounding box center [542, 295] width 204 height 18
type input "[PERSON_NAME][EMAIL_ADDRESS][PERSON_NAME][DOMAIN_NAME]"
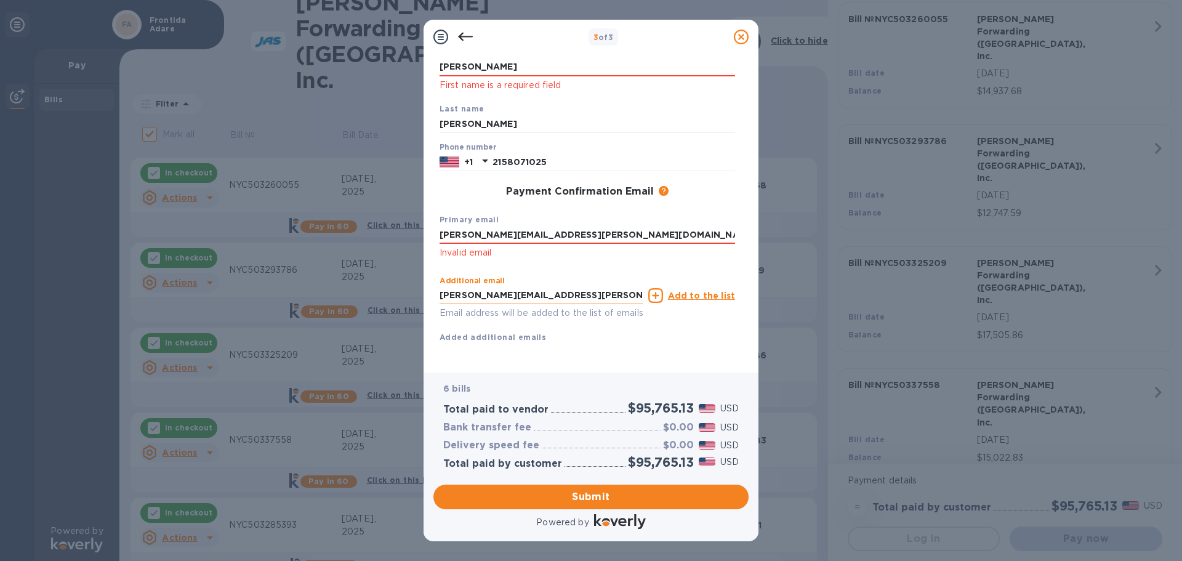
drag, startPoint x: 570, startPoint y: 277, endPoint x: 474, endPoint y: 288, distance: 96.1
click at [379, 281] on div "3 of 3 Payment Contact Information First name [PERSON_NAME] First name is a req…" at bounding box center [591, 280] width 1182 height 561
click at [687, 291] on u "Add to the list" at bounding box center [701, 296] width 67 height 10
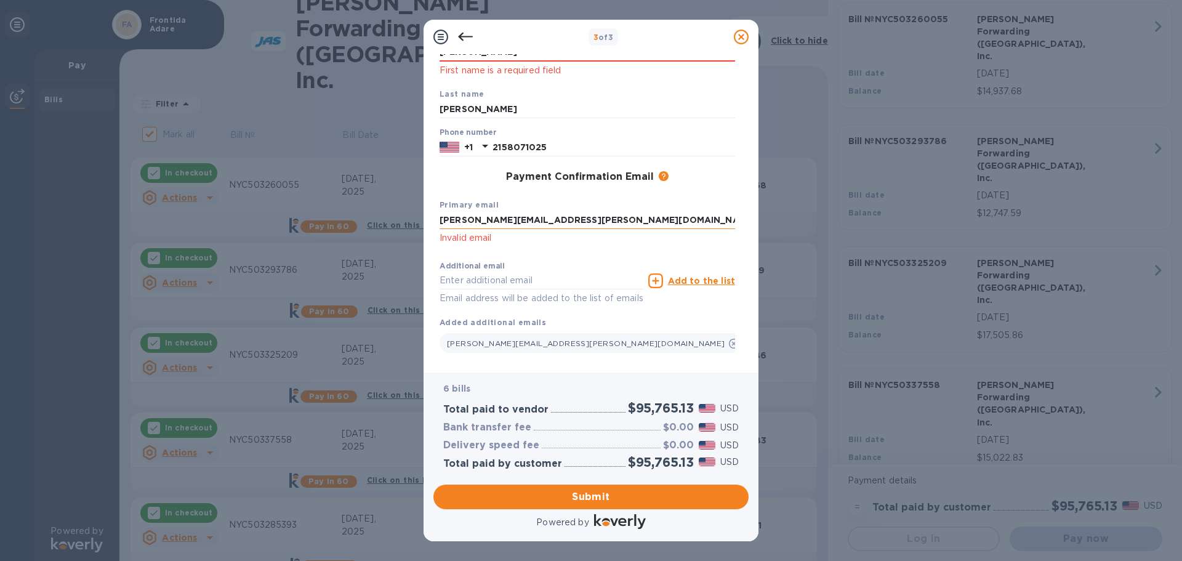
click at [597, 214] on input "[PERSON_NAME][EMAIL_ADDRESS][PERSON_NAME][DOMAIN_NAME]" at bounding box center [588, 220] width 296 height 18
drag, startPoint x: 567, startPoint y: 221, endPoint x: 349, endPoint y: 220, distance: 217.4
click at [349, 219] on div "3 of 3 Payment Contact Information First name [PERSON_NAME] First name is a req…" at bounding box center [591, 280] width 1182 height 561
click at [561, 220] on input "[PERSON_NAME][EMAIL_ADDRESS][PERSON_NAME][DOMAIN_NAME]" at bounding box center [588, 220] width 296 height 18
click at [617, 356] on div "Additional email Email address will be added to the list of emails Add to the l…" at bounding box center [587, 305] width 305 height 108
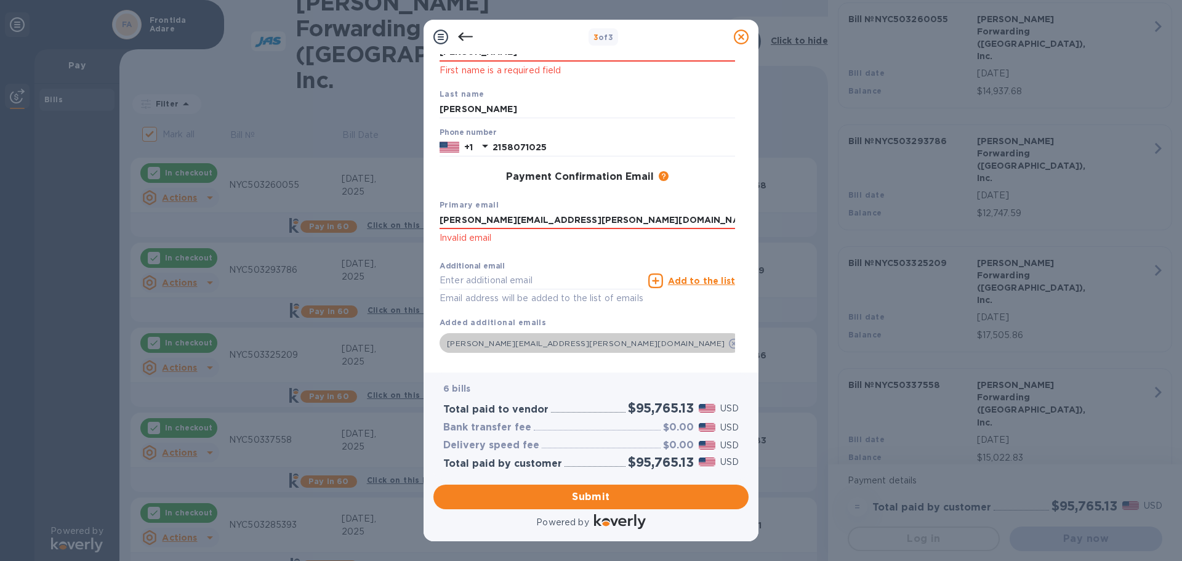
click at [729, 343] on icon at bounding box center [734, 344] width 10 height 10
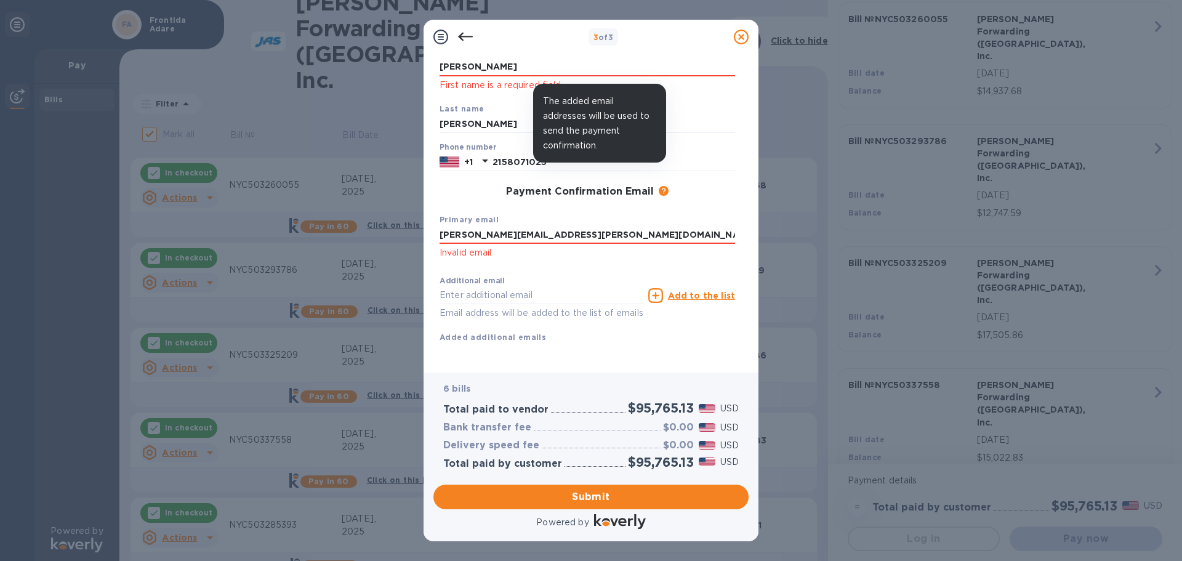
click at [663, 186] on icon at bounding box center [664, 191] width 10 height 10
click at [660, 186] on icon at bounding box center [664, 191] width 10 height 10
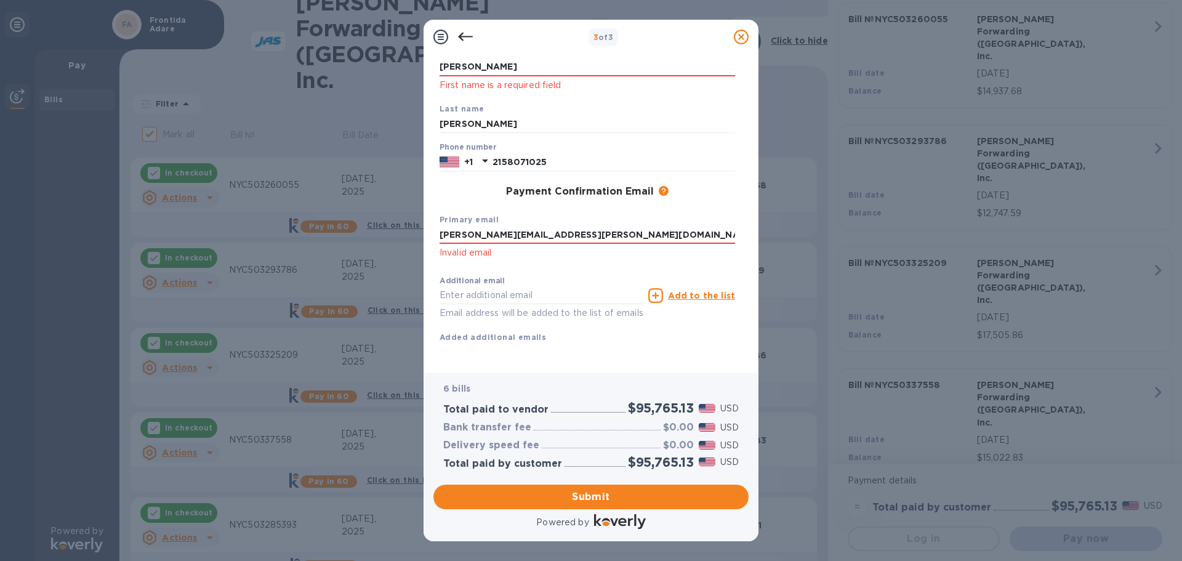
drag, startPoint x: 581, startPoint y: 226, endPoint x: 408, endPoint y: 227, distance: 173.0
click at [403, 225] on div "3 of 3 Payment Contact Information First name [PERSON_NAME] First name is a req…" at bounding box center [591, 280] width 1182 height 561
click at [529, 286] on input "text" at bounding box center [542, 295] width 204 height 18
type input "[PERSON_NAME][EMAIL_ADDRESS][PERSON_NAME][DOMAIN_NAME]"
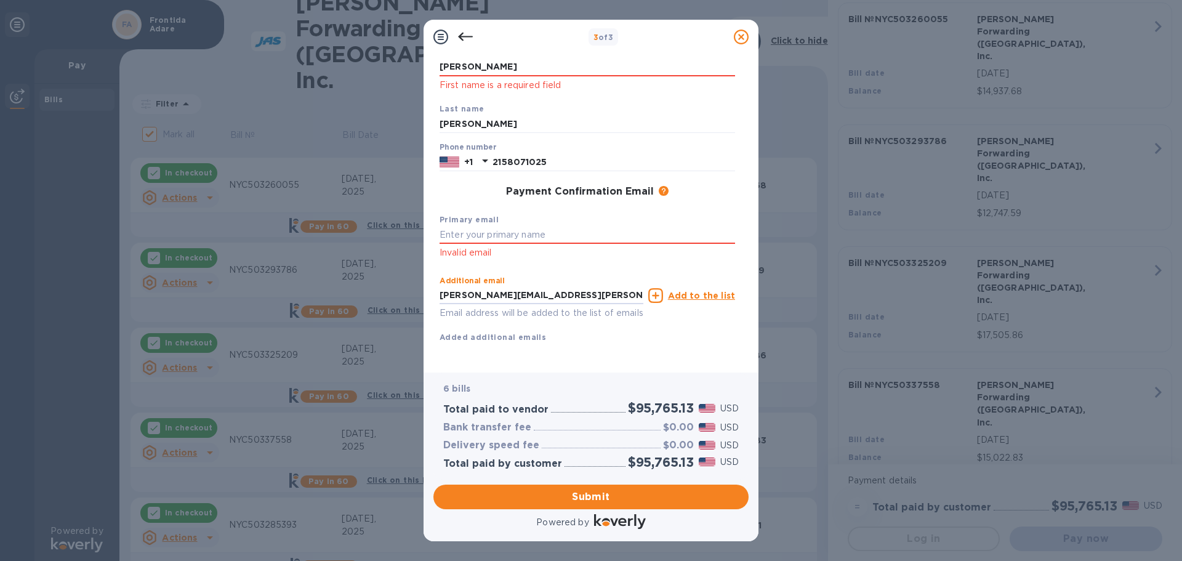
click at [688, 291] on u "Add to the list" at bounding box center [701, 296] width 67 height 10
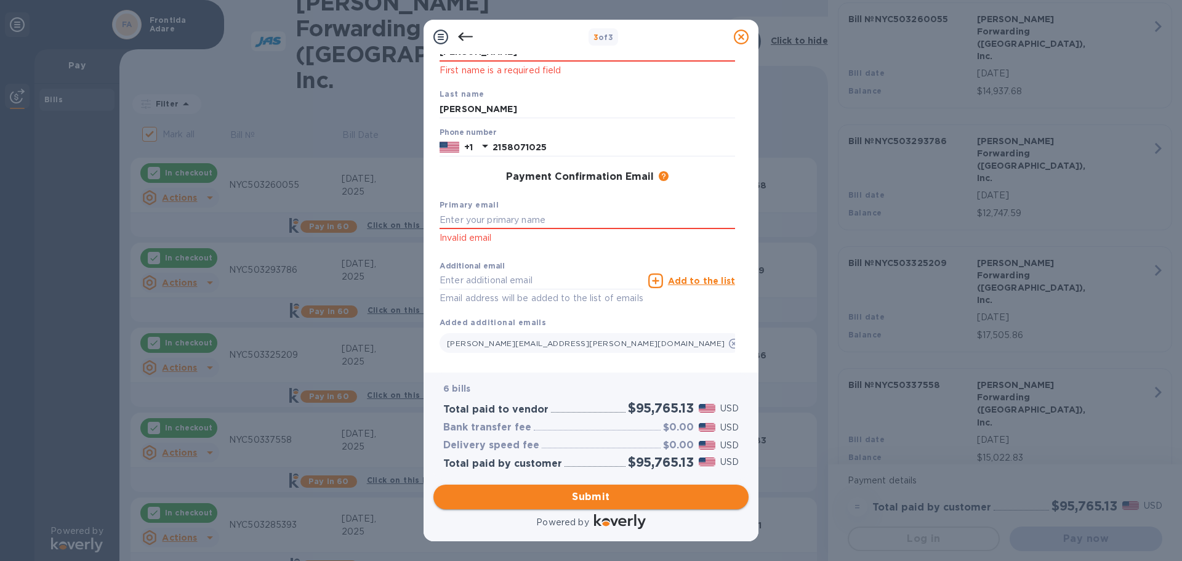
drag, startPoint x: 620, startPoint y: 492, endPoint x: 613, endPoint y: 490, distance: 7.6
click at [619, 492] on span "Submit" at bounding box center [591, 497] width 296 height 15
click at [451, 220] on input "text" at bounding box center [588, 220] width 296 height 18
click at [594, 267] on div "Additional email Email address will be added to the list of emails" at bounding box center [542, 284] width 204 height 44
click at [571, 220] on input "[PERSON_NAME][EMAIL_ADDRESS][PERSON_NAME][DOMAIN_NAME]" at bounding box center [588, 220] width 296 height 18
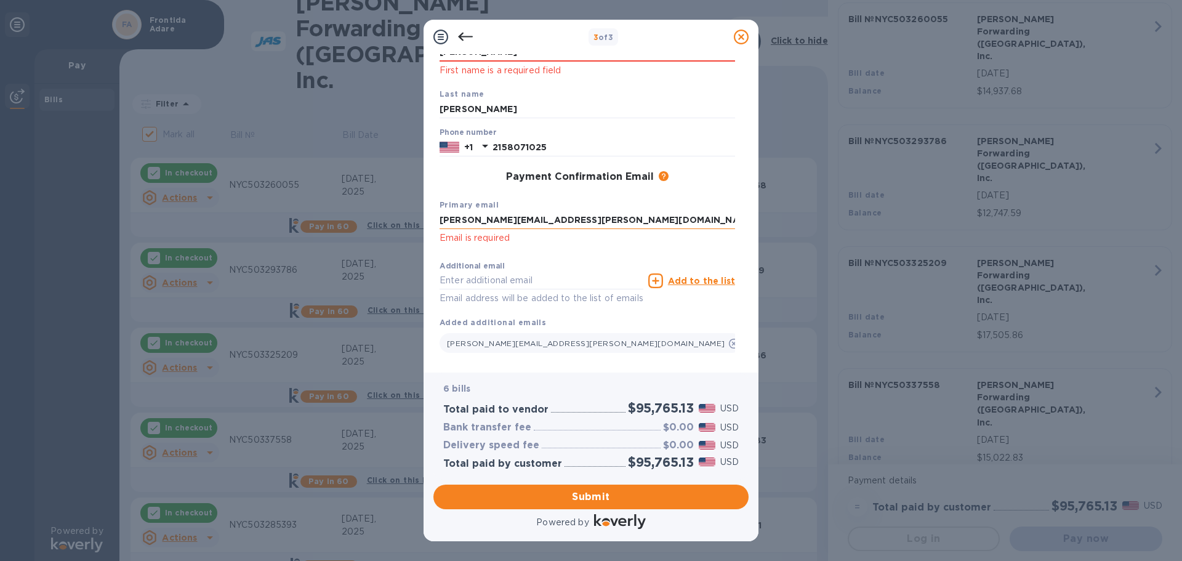
click at [563, 219] on input "[PERSON_NAME][EMAIL_ADDRESS][PERSON_NAME][DOMAIN_NAME]" at bounding box center [588, 220] width 296 height 18
click at [709, 312] on div "Additional email Email address will be added to the list of emails Add to the l…" at bounding box center [588, 305] width 296 height 98
click at [450, 240] on p "Email is required" at bounding box center [588, 238] width 296 height 14
click at [565, 220] on input "[PERSON_NAME][EMAIL_ADDRESS][PERSON_NAME][DOMAIN_NAME]" at bounding box center [588, 220] width 296 height 18
drag, startPoint x: 565, startPoint y: 220, endPoint x: 399, endPoint y: 217, distance: 166.3
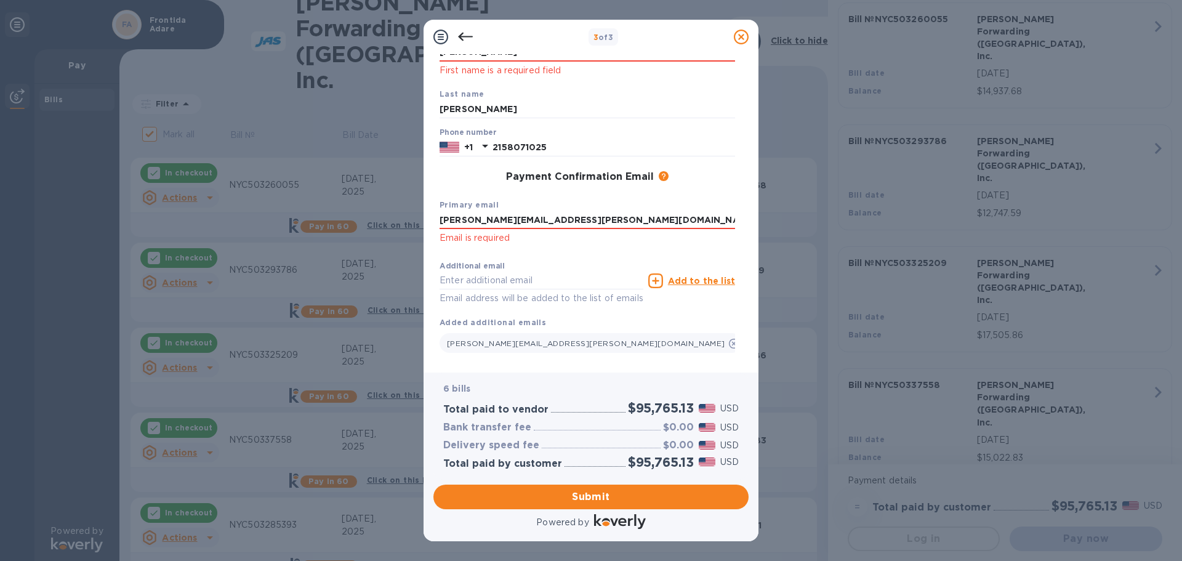
click at [399, 217] on div "3 of 3 Payment Contact Information First name [PERSON_NAME] First name is a req…" at bounding box center [591, 280] width 1182 height 561
click at [547, 219] on input "[PERSON_NAME][EMAIL_ADDRESS][PERSON_NAME][DOMAIN_NAME]" at bounding box center [588, 220] width 296 height 18
click at [560, 219] on input "[PERSON_NAME][EMAIL_ADDRESS][PERSON_NAME][DOMAIN_NAME]" at bounding box center [588, 220] width 296 height 18
click button "Submit" at bounding box center [0, 0] width 0 height 0
type input "d"
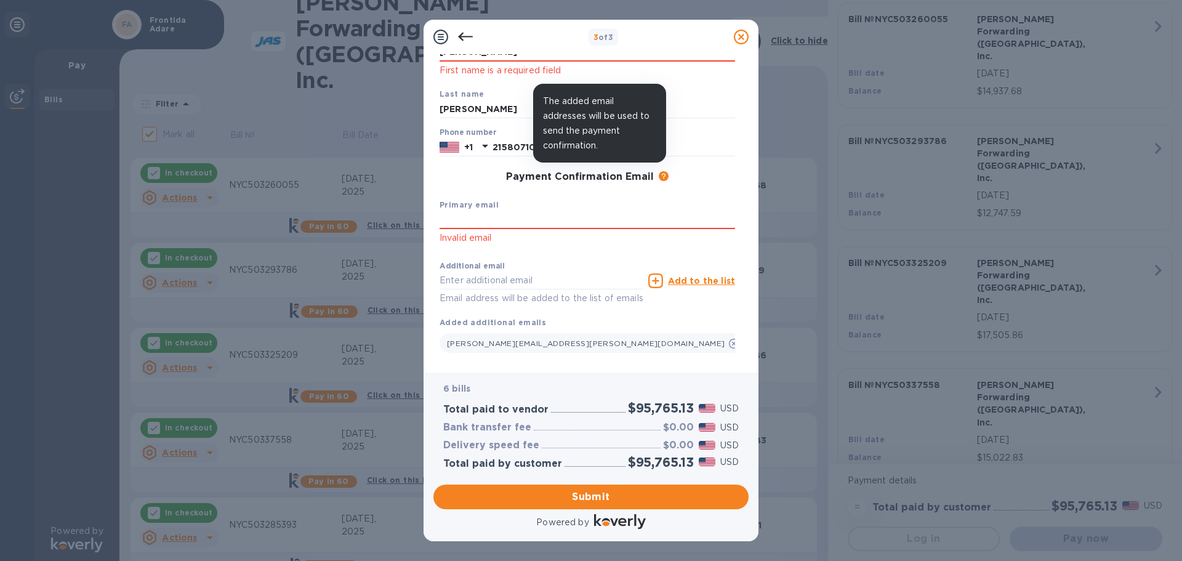
click at [661, 177] on icon at bounding box center [664, 176] width 10 height 10
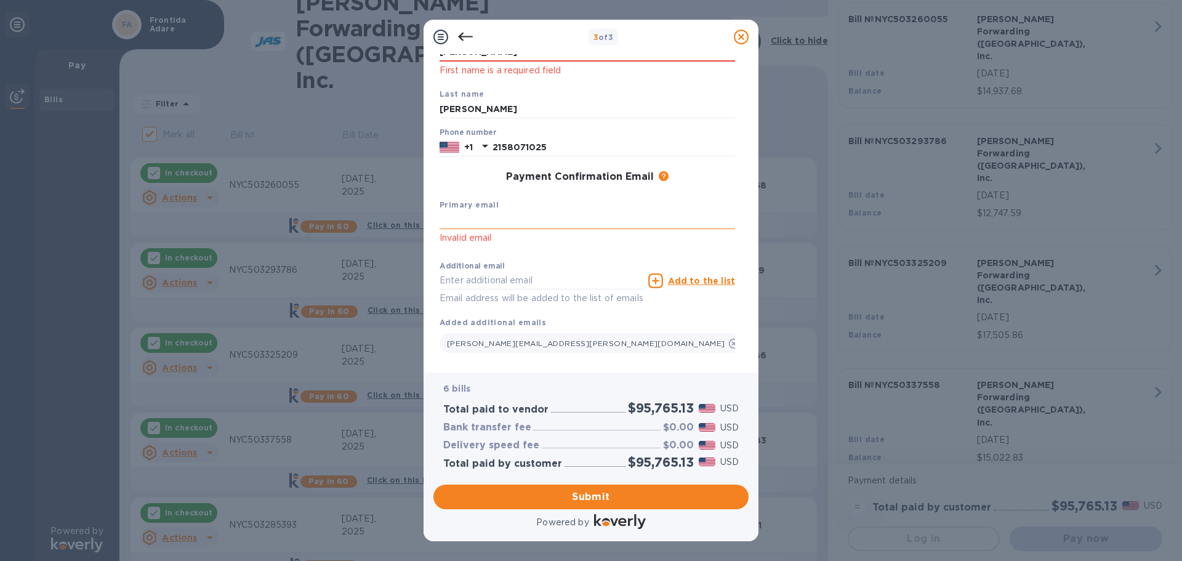
click at [450, 228] on input "text" at bounding box center [588, 220] width 296 height 18
click at [452, 223] on input "text" at bounding box center [588, 220] width 296 height 18
click at [729, 341] on icon at bounding box center [734, 344] width 10 height 10
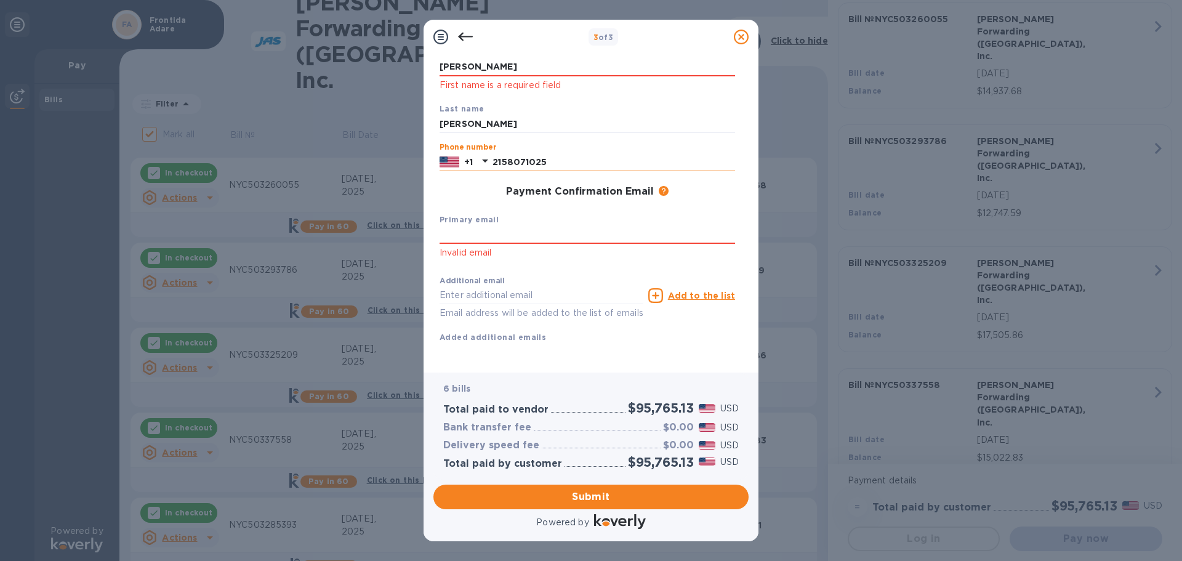
click at [553, 153] on input "2158071025" at bounding box center [614, 162] width 243 height 18
type input "[PERSON_NAME][EMAIL_ADDRESS][PERSON_NAME][DOMAIN_NAME]"
click at [568, 226] on input "[PERSON_NAME][EMAIL_ADDRESS][PERSON_NAME][DOMAIN_NAME]" at bounding box center [588, 235] width 296 height 18
click at [562, 226] on input "[PERSON_NAME][EMAIL_ADDRESS][PERSON_NAME][DOMAIN_NAME]" at bounding box center [588, 235] width 296 height 18
click at [565, 226] on input "[PERSON_NAME][EMAIL_ADDRESS][PERSON_NAME][DOMAIN_NAME]" at bounding box center [588, 235] width 296 height 18
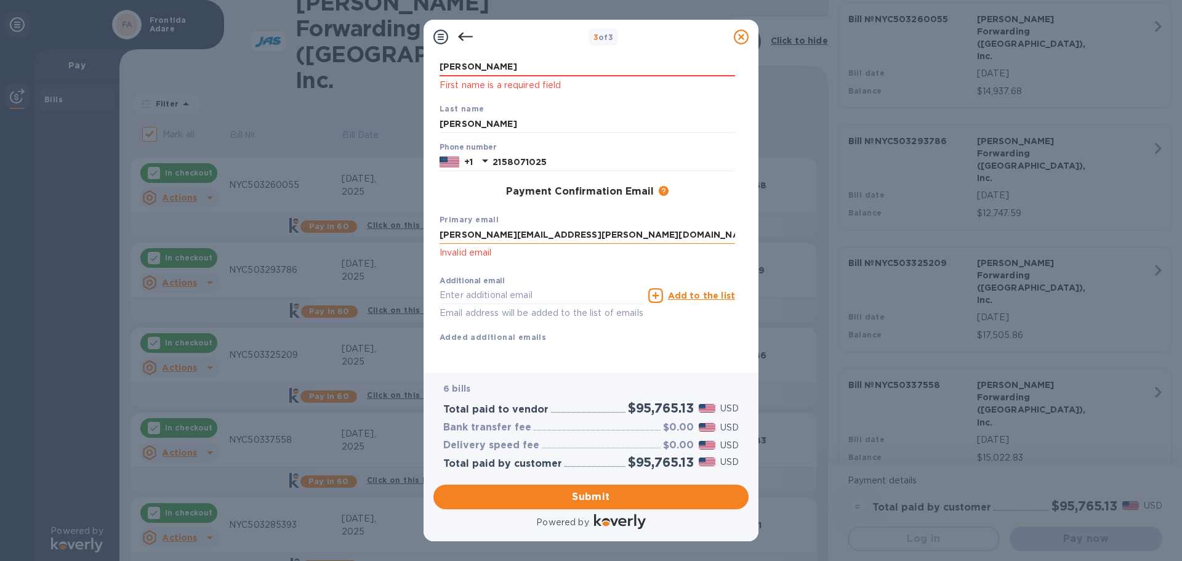
click at [565, 226] on input "[PERSON_NAME][EMAIL_ADDRESS][PERSON_NAME][DOMAIN_NAME]" at bounding box center [588, 235] width 296 height 18
click at [536, 226] on input "[PERSON_NAME][EMAIL_ADDRESS][PERSON_NAME][DOMAIN_NAME]" at bounding box center [588, 235] width 296 height 18
click button "Submit" at bounding box center [0, 0] width 0 height 0
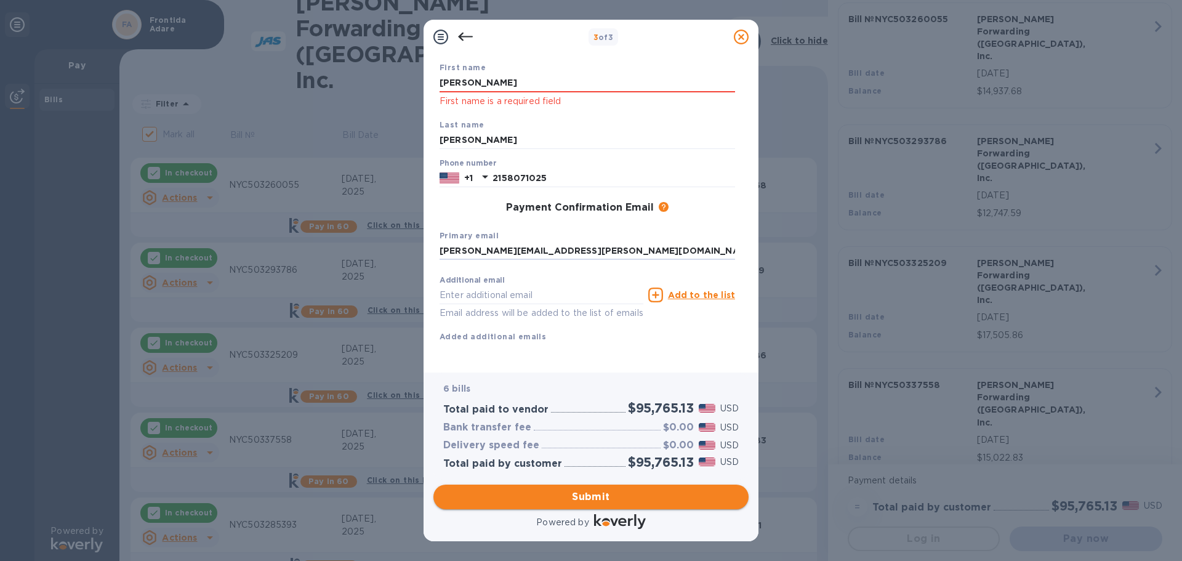
click at [570, 491] on span "Submit" at bounding box center [591, 497] width 296 height 15
click at [459, 78] on input "[PERSON_NAME]" at bounding box center [588, 83] width 296 height 18
click at [470, 74] on input "[PERSON_NAME]" at bounding box center [588, 83] width 296 height 18
click at [462, 74] on input "[PERSON_NAME]" at bounding box center [588, 83] width 296 height 18
click button "Submit" at bounding box center [0, 0] width 0 height 0
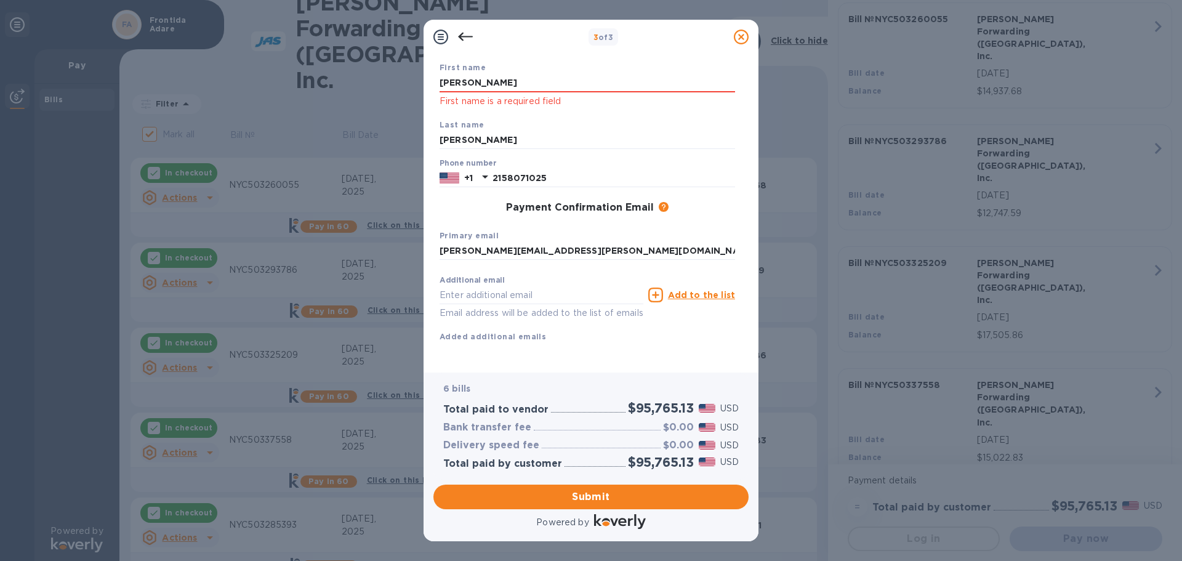
click at [650, 95] on div "First name [PERSON_NAME] First name is a required field" at bounding box center [587, 84] width 305 height 57
click at [480, 74] on input "[PERSON_NAME]" at bounding box center [588, 83] width 296 height 18
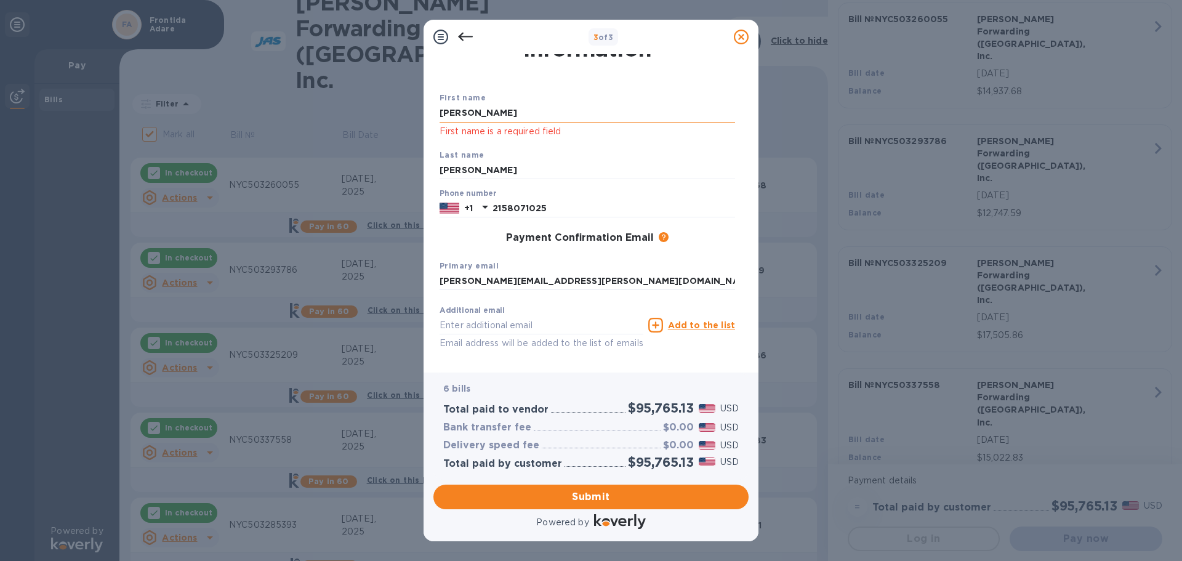
scroll to position [0, 0]
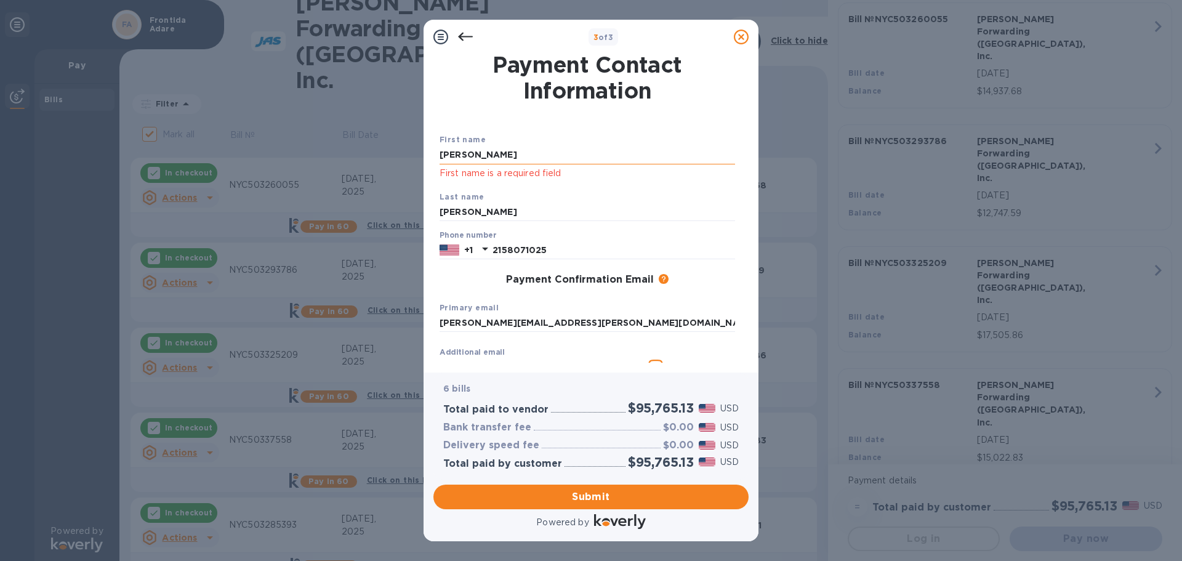
click at [475, 156] on input "[PERSON_NAME]" at bounding box center [588, 155] width 296 height 18
click at [464, 153] on input "[PERSON_NAME]" at bounding box center [588, 155] width 296 height 18
click button "Submit" at bounding box center [0, 0] width 0 height 0
click at [476, 153] on input "[PERSON_NAME]" at bounding box center [588, 155] width 296 height 18
click button "Submit" at bounding box center [0, 0] width 0 height 0
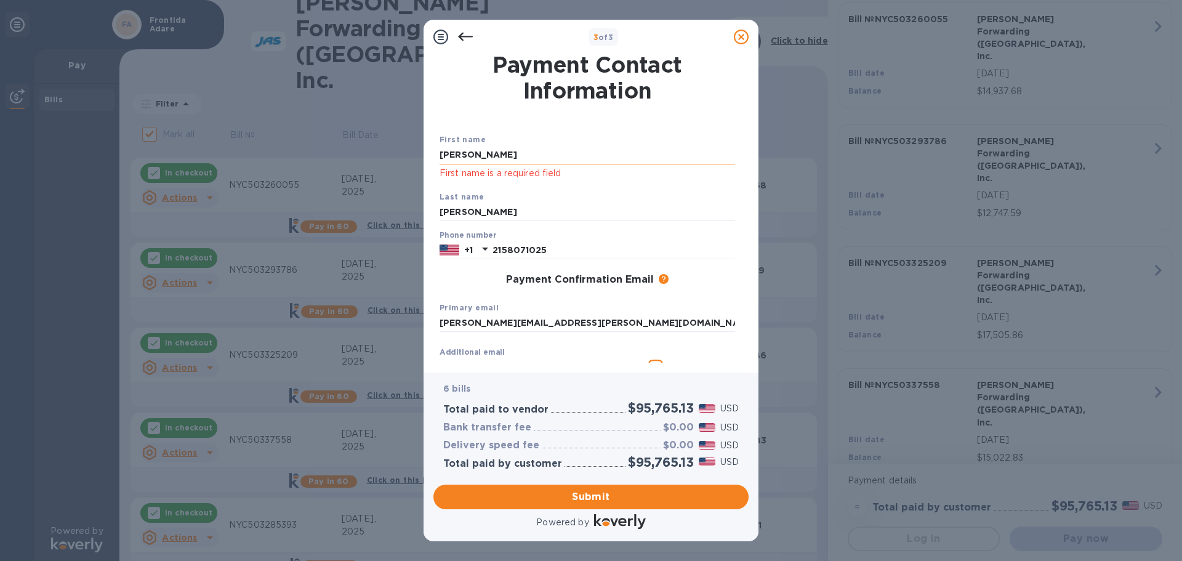
click at [463, 156] on input "[PERSON_NAME]" at bounding box center [588, 155] width 296 height 18
click button "Submit" at bounding box center [0, 0] width 0 height 0
click at [460, 155] on input "[PERSON_NAME]" at bounding box center [588, 155] width 296 height 18
click button "Submit" at bounding box center [0, 0] width 0 height 0
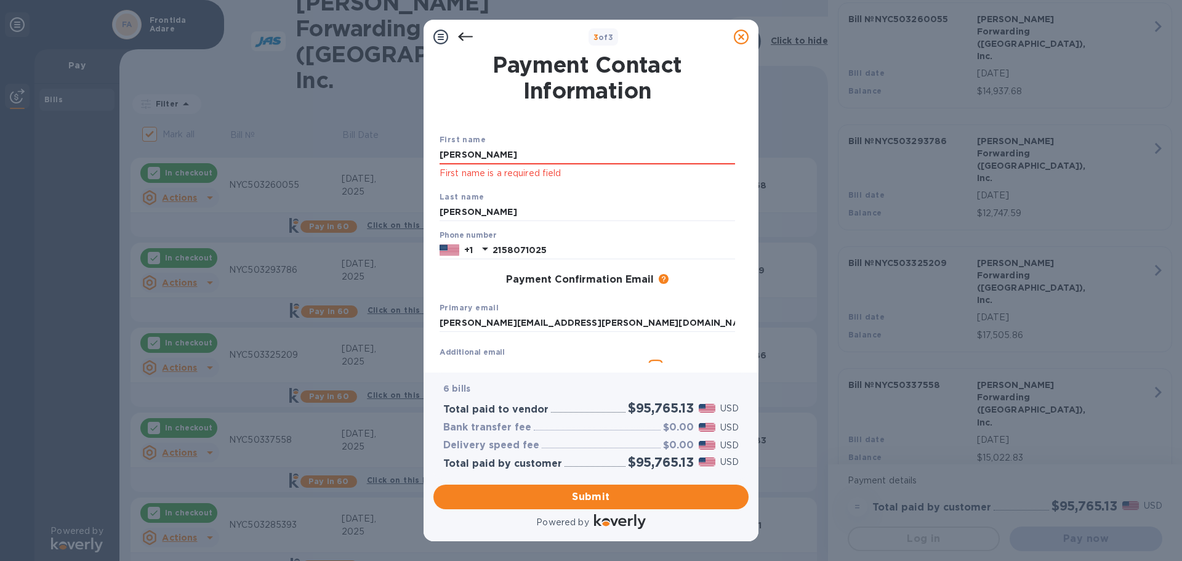
type input "[PERSON_NAME]"
click button "Submit" at bounding box center [0, 0] width 0 height 0
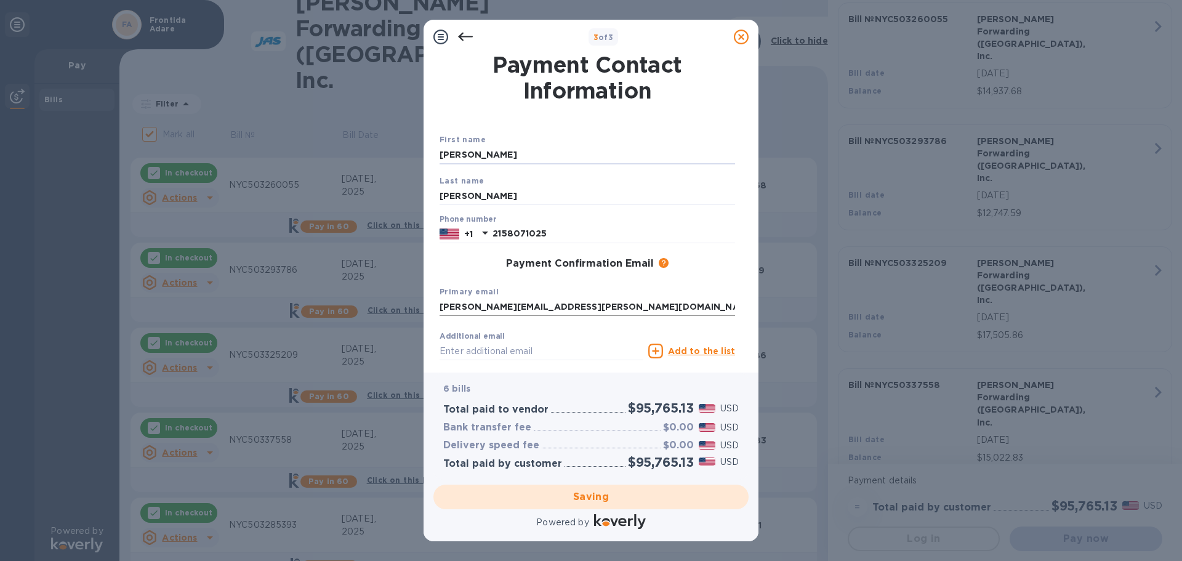
click at [596, 304] on input "[PERSON_NAME][EMAIL_ADDRESS][PERSON_NAME][DOMAIN_NAME]" at bounding box center [588, 307] width 296 height 18
checkbox input "false"
